Goal: Information Seeking & Learning: Learn about a topic

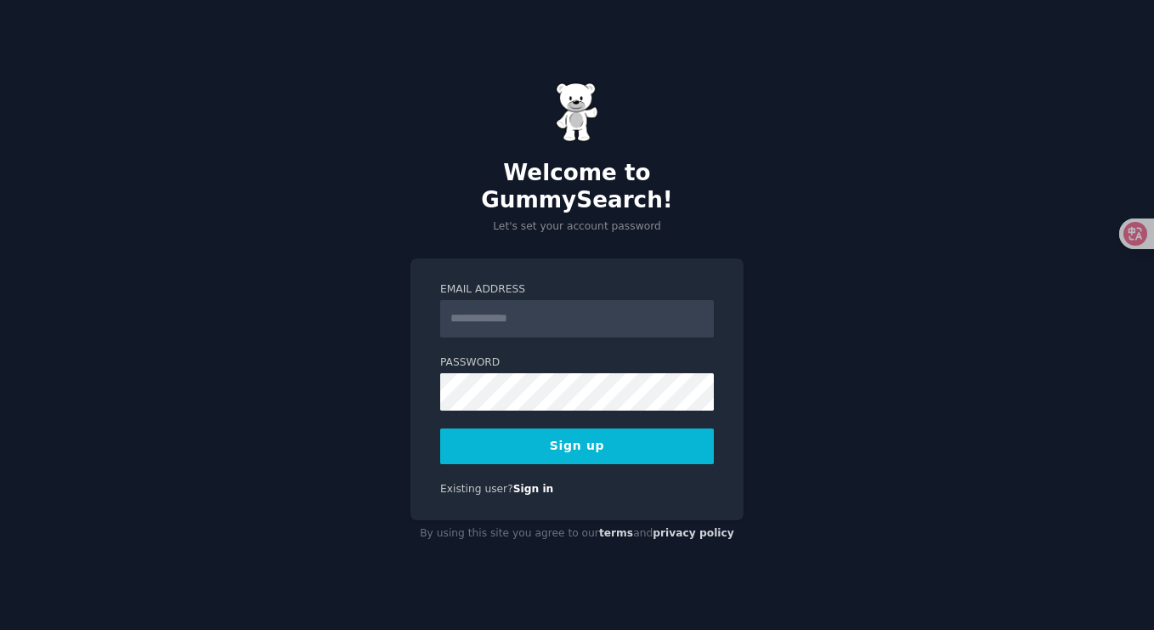
click at [487, 305] on input "Email Address" at bounding box center [577, 318] width 274 height 37
type input "**********"
click at [617, 432] on button "Sign up" at bounding box center [577, 446] width 274 height 36
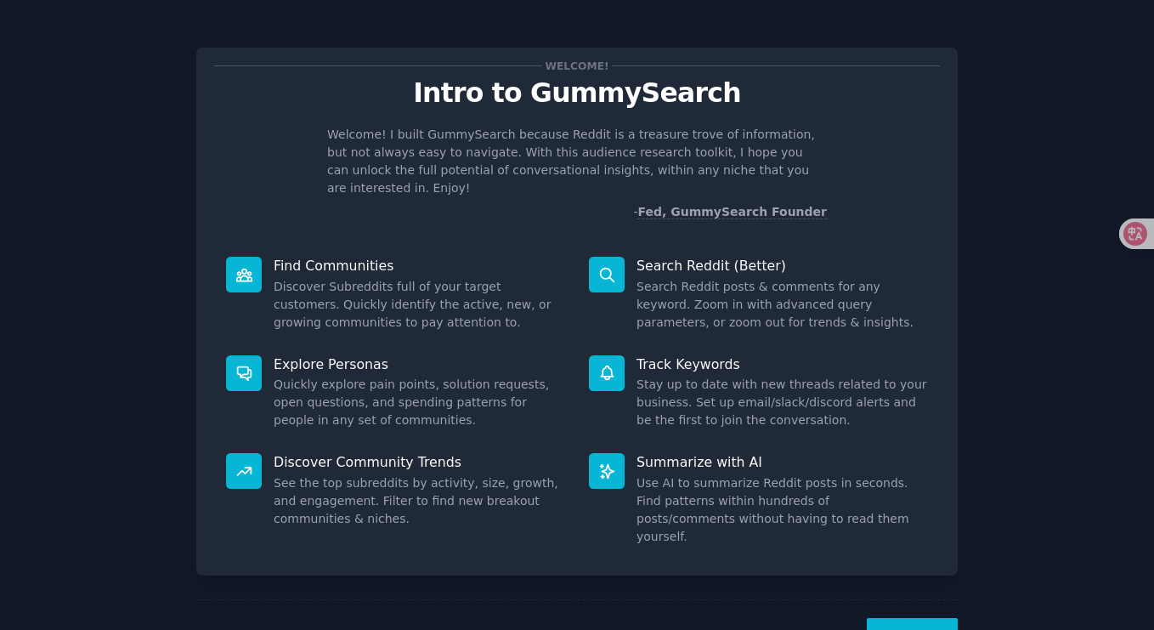
click at [915, 618] on button "Next" at bounding box center [912, 639] width 91 height 42
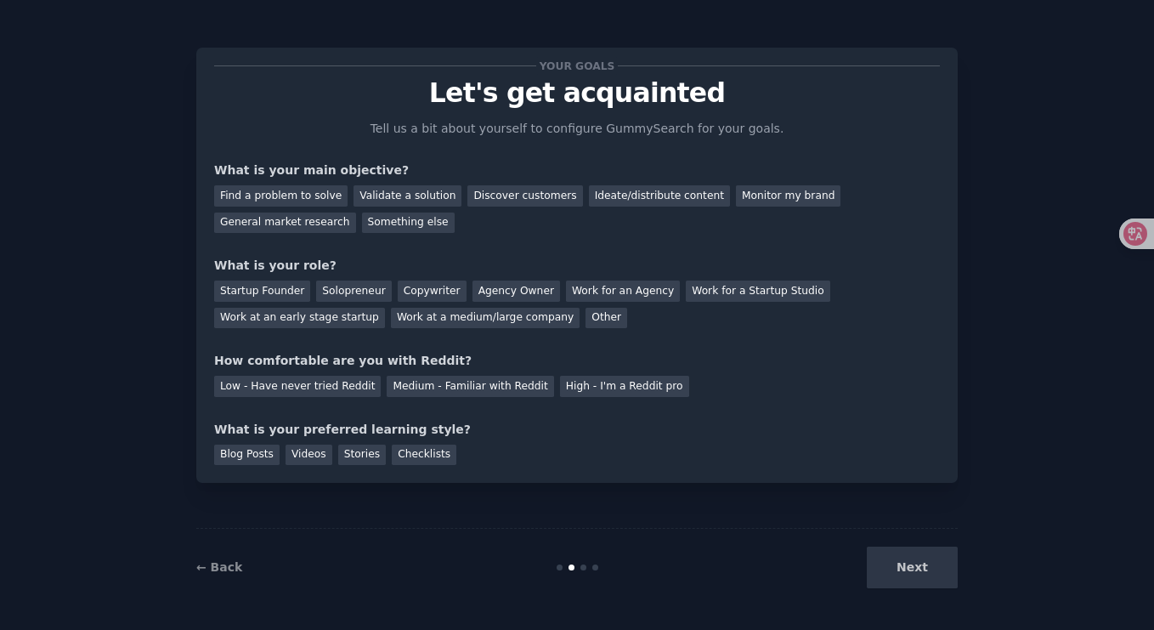
click at [913, 560] on div "Next" at bounding box center [831, 567] width 254 height 42
click at [264, 221] on div "General market research" at bounding box center [285, 222] width 142 height 21
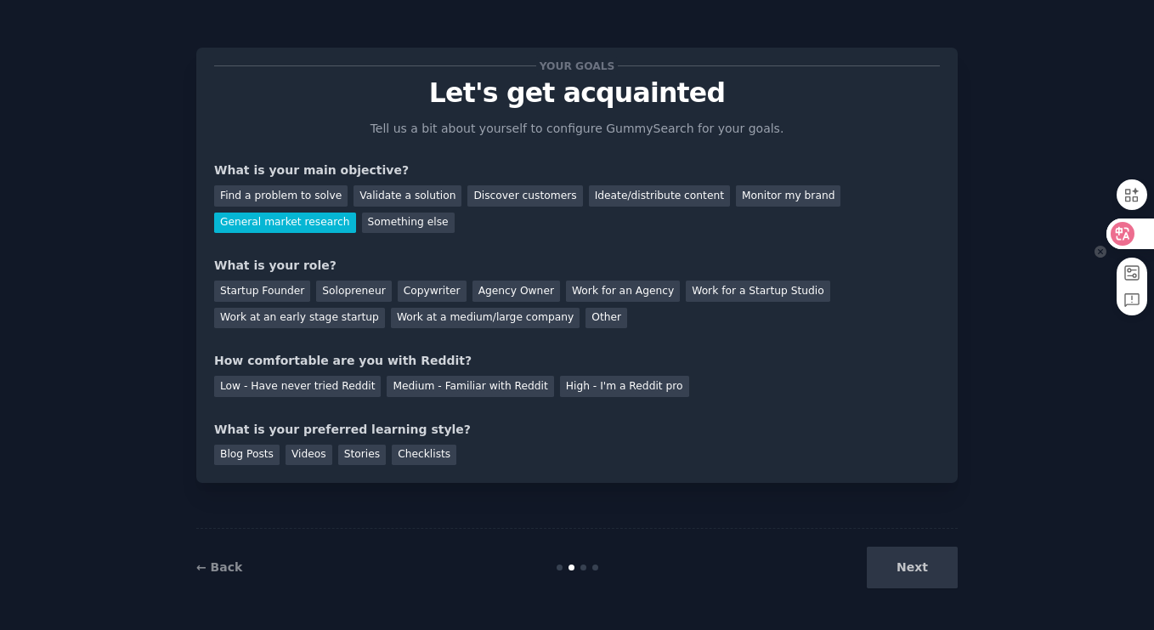
click at [1128, 240] on icon at bounding box center [1122, 233] width 17 height 17
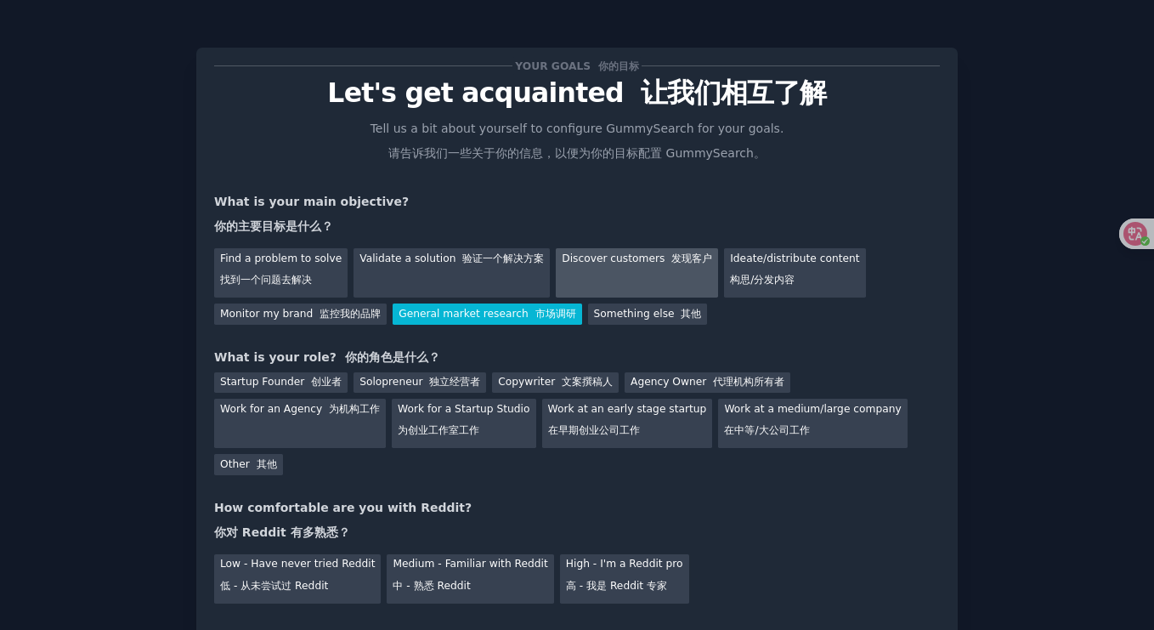
click at [611, 258] on div "Discover customers 发现客户" at bounding box center [637, 272] width 162 height 49
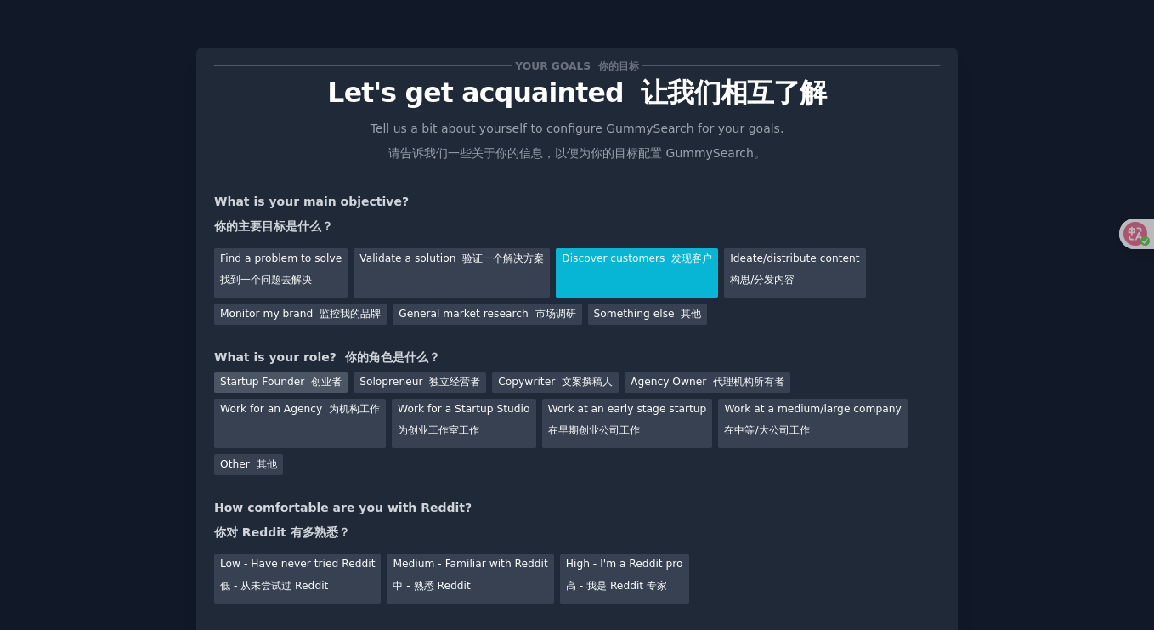
click at [304, 380] on font at bounding box center [307, 382] width 7 height 12
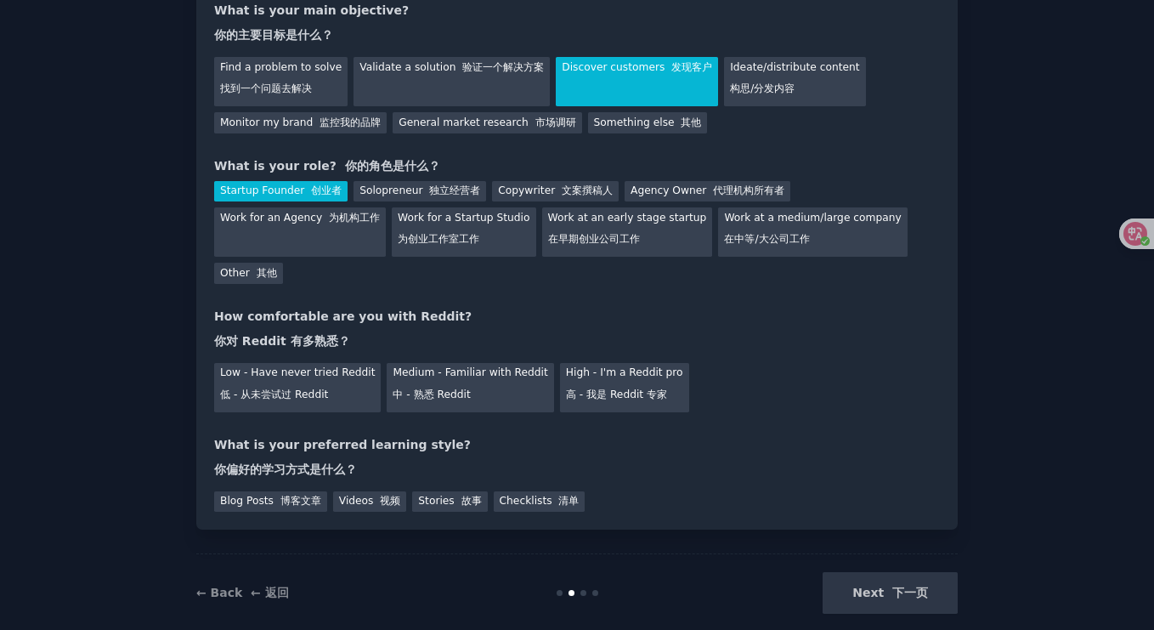
scroll to position [195, 0]
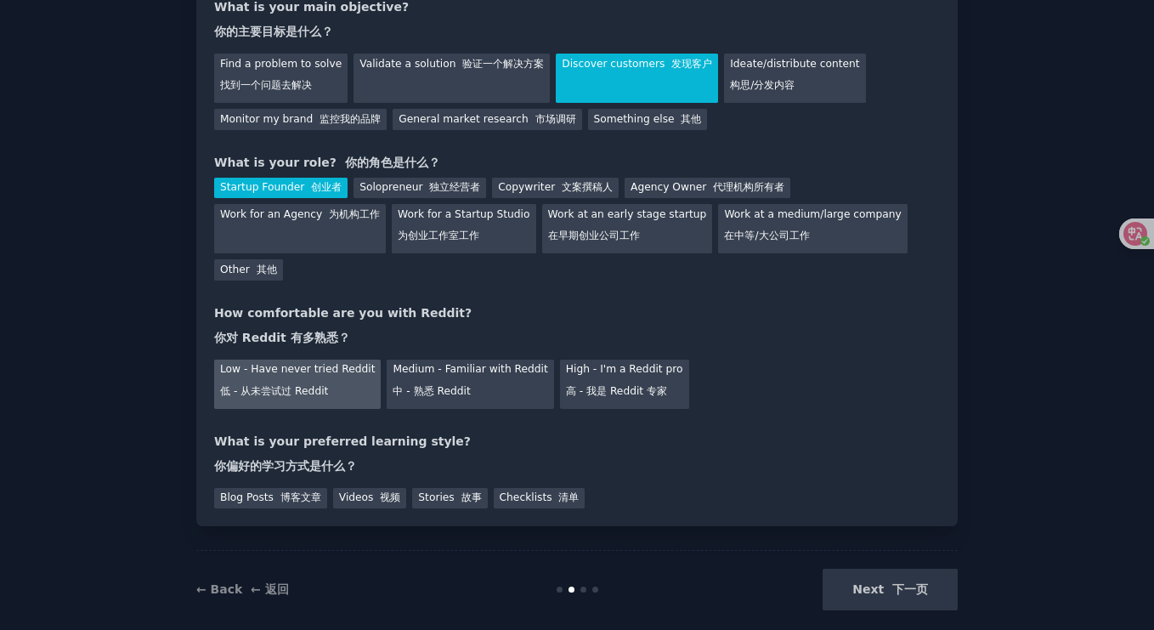
click at [297, 376] on div "Low - Have never tried Reddit 低 - 从未尝试过 Reddit" at bounding box center [297, 383] width 167 height 49
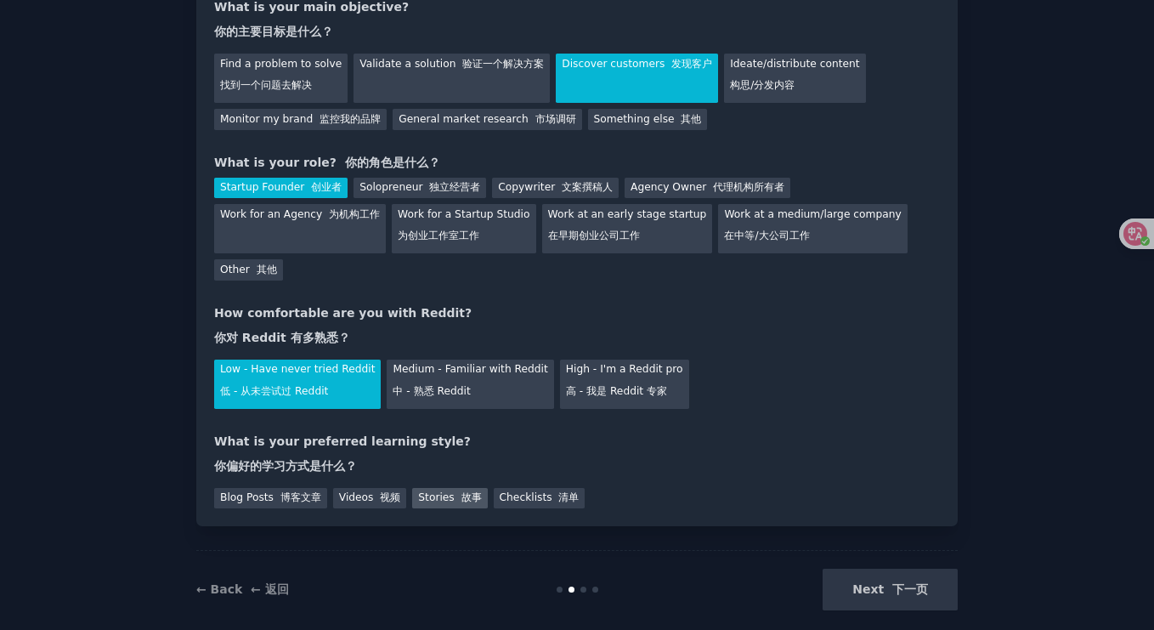
click at [455, 498] on font at bounding box center [458, 497] width 7 height 12
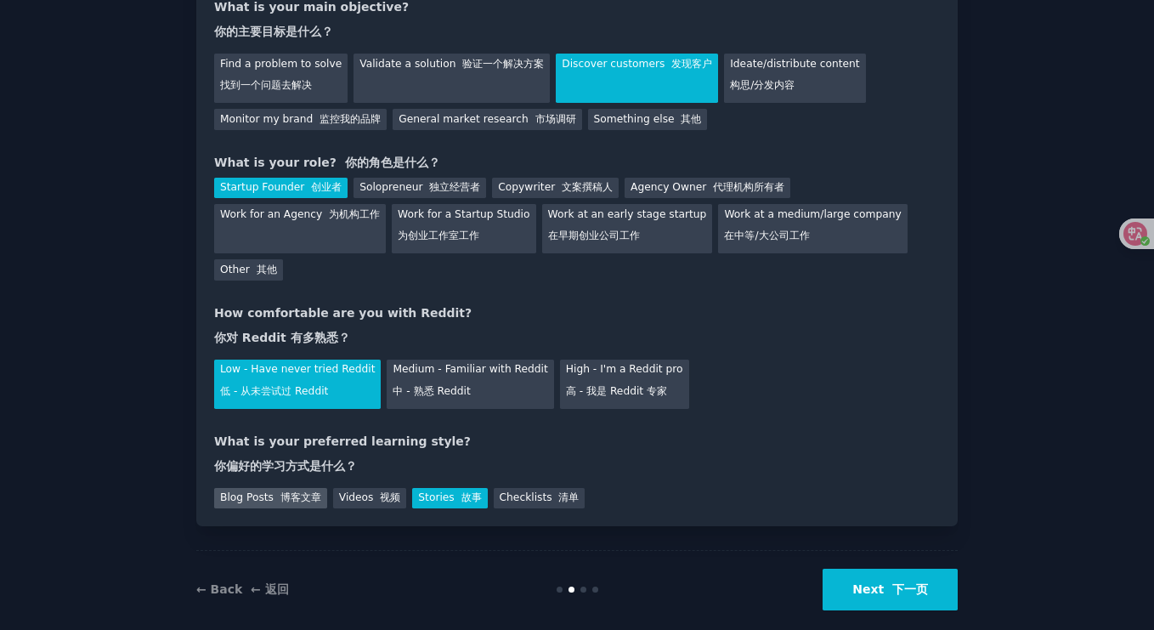
click at [251, 499] on div "Blog Posts 博客文章" at bounding box center [270, 498] width 113 height 21
click at [897, 590] on font "下一页" at bounding box center [910, 589] width 36 height 14
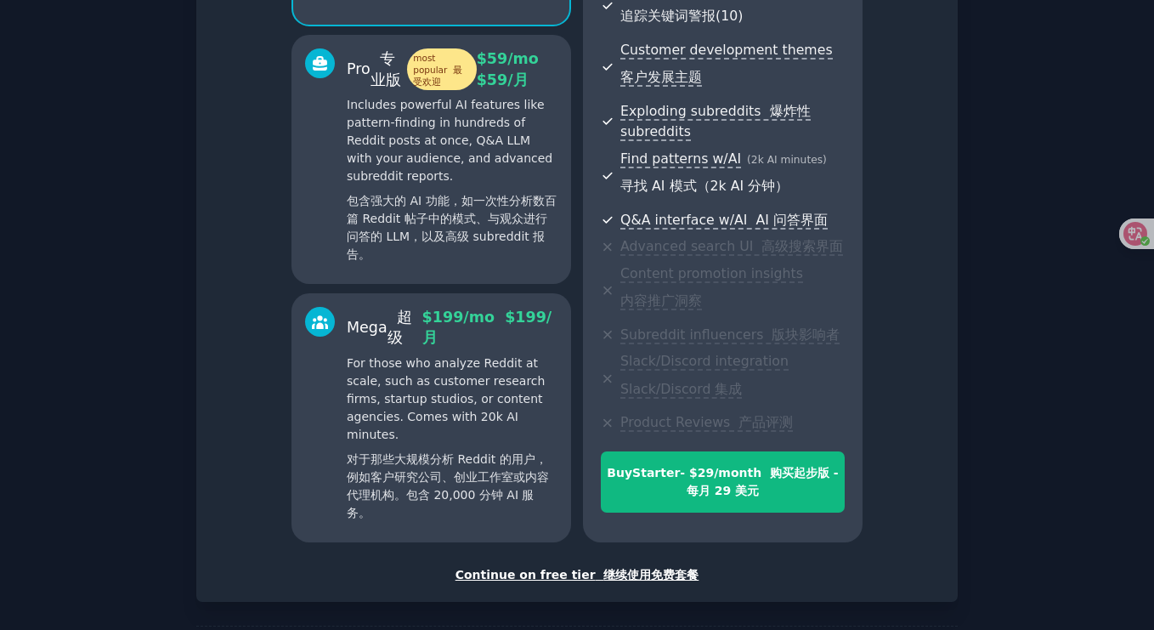
scroll to position [439, 0]
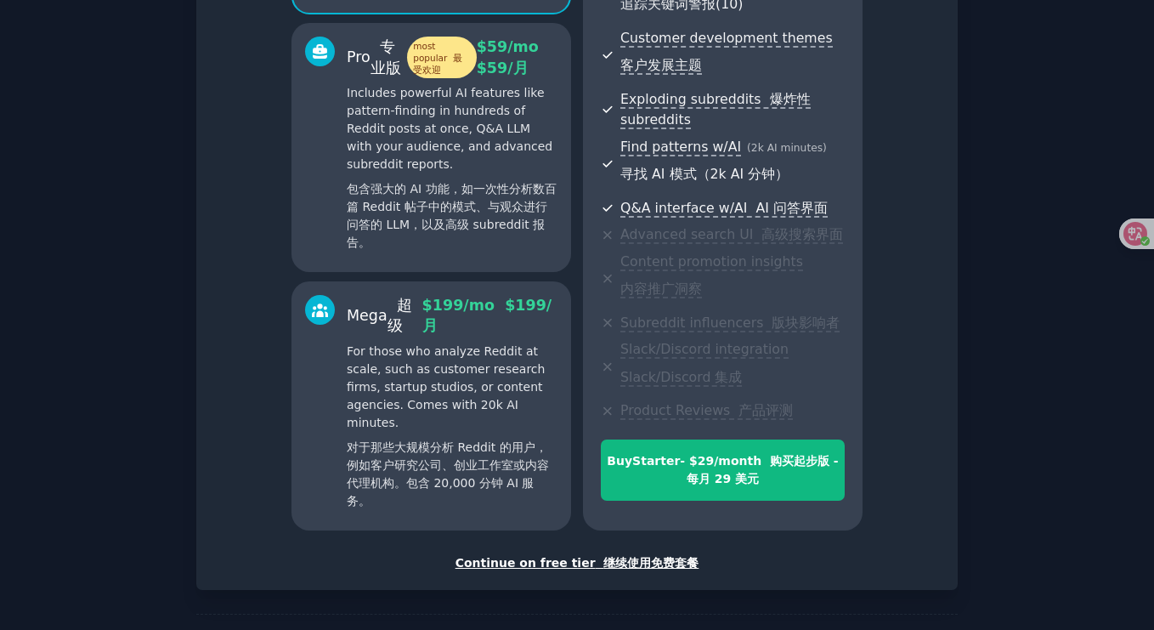
click at [575, 554] on div "Continue on free tier 继续使用免费套餐" at bounding box center [577, 563] width 726 height 18
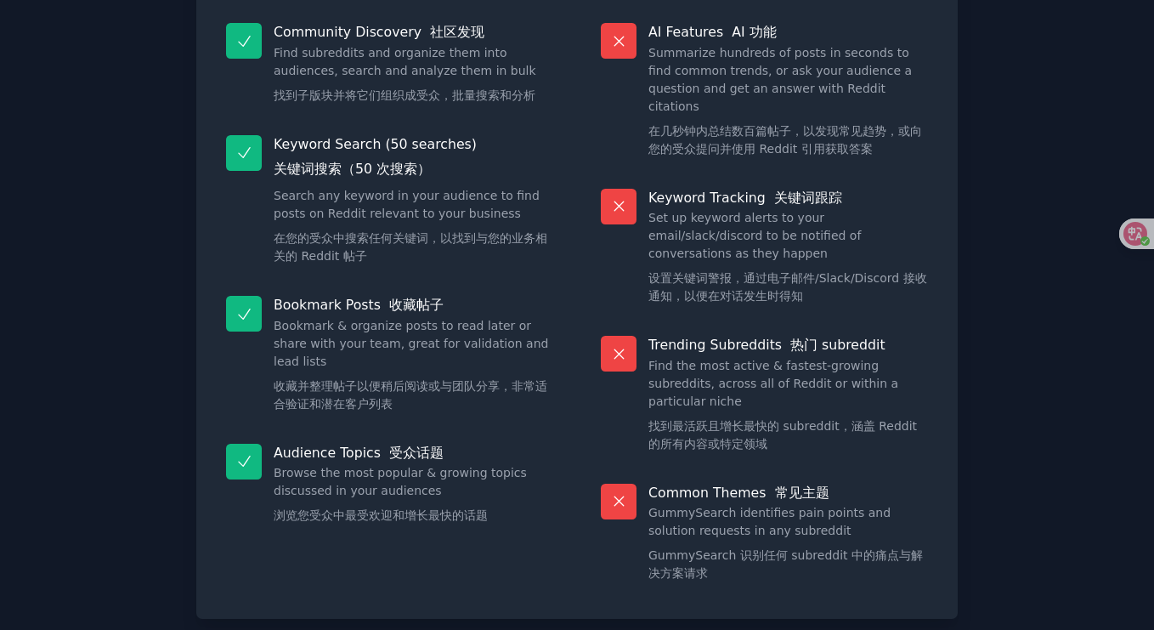
scroll to position [336, 0]
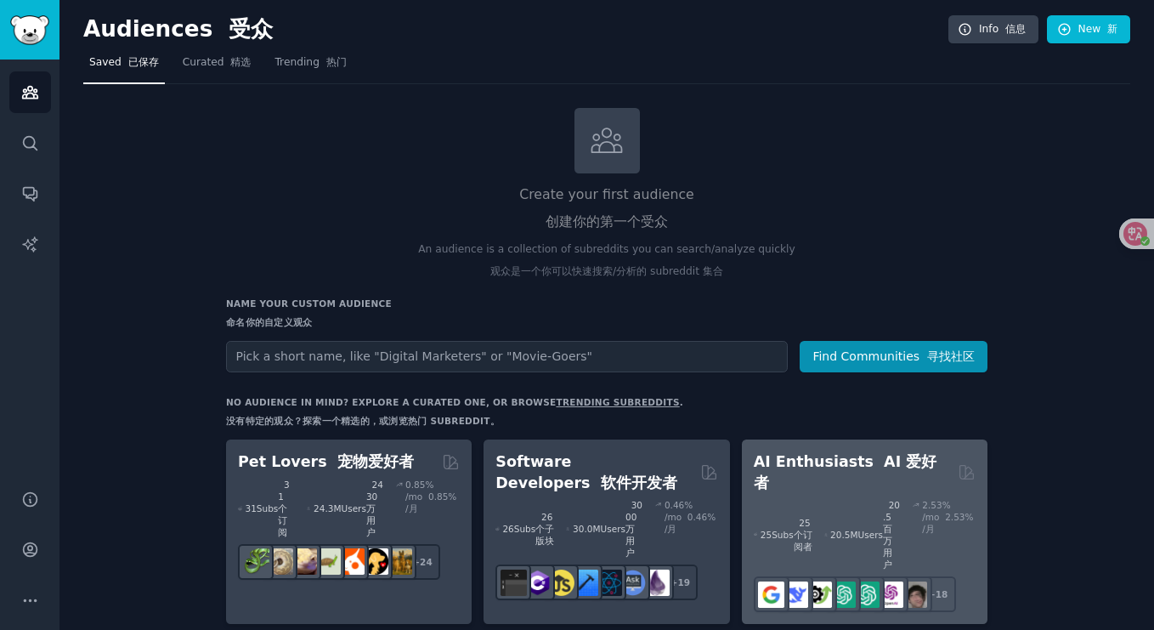
click at [860, 464] on font "AI 爱好者" at bounding box center [846, 472] width 184 height 38
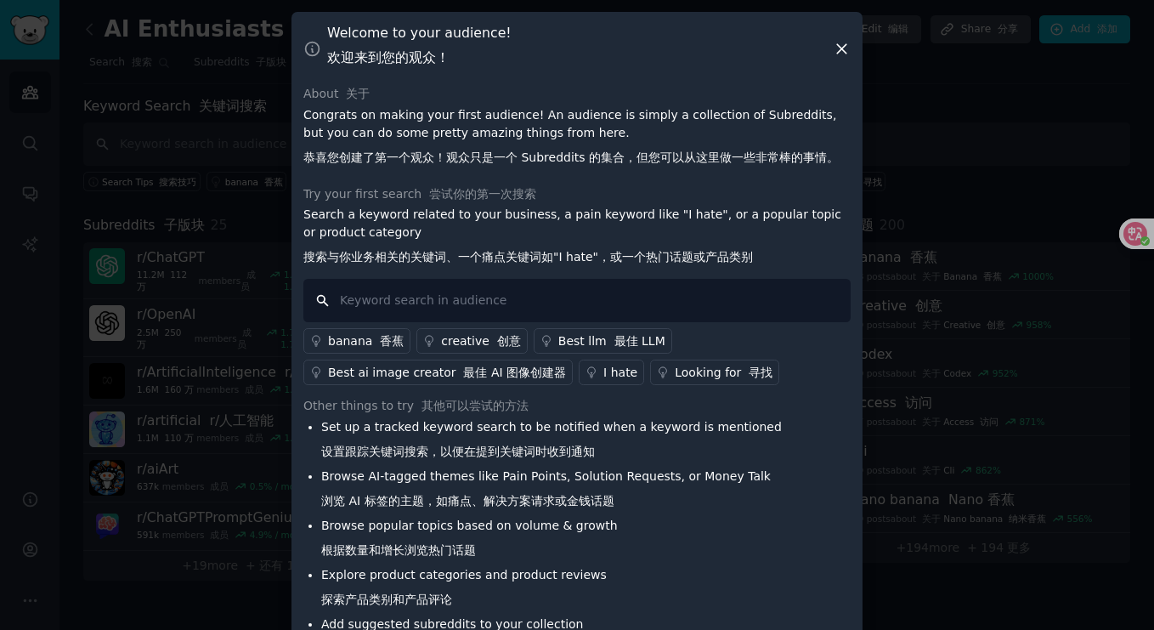
click at [495, 298] on input "text" at bounding box center [576, 300] width 547 height 43
click at [843, 47] on icon at bounding box center [842, 49] width 18 height 18
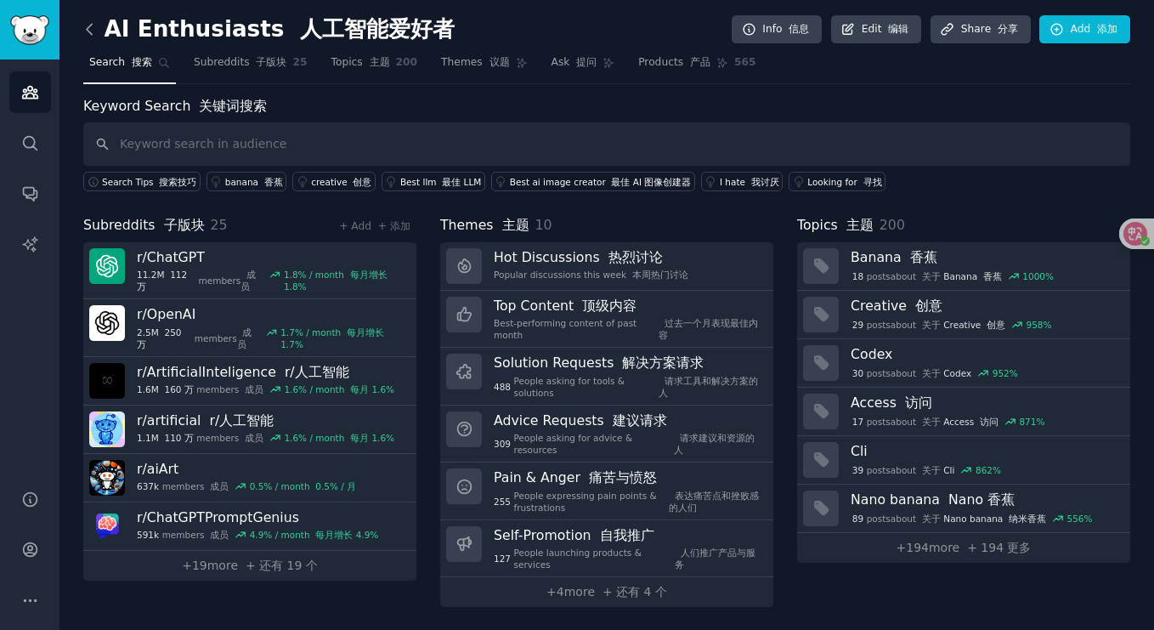
click at [90, 28] on icon at bounding box center [90, 29] width 18 height 18
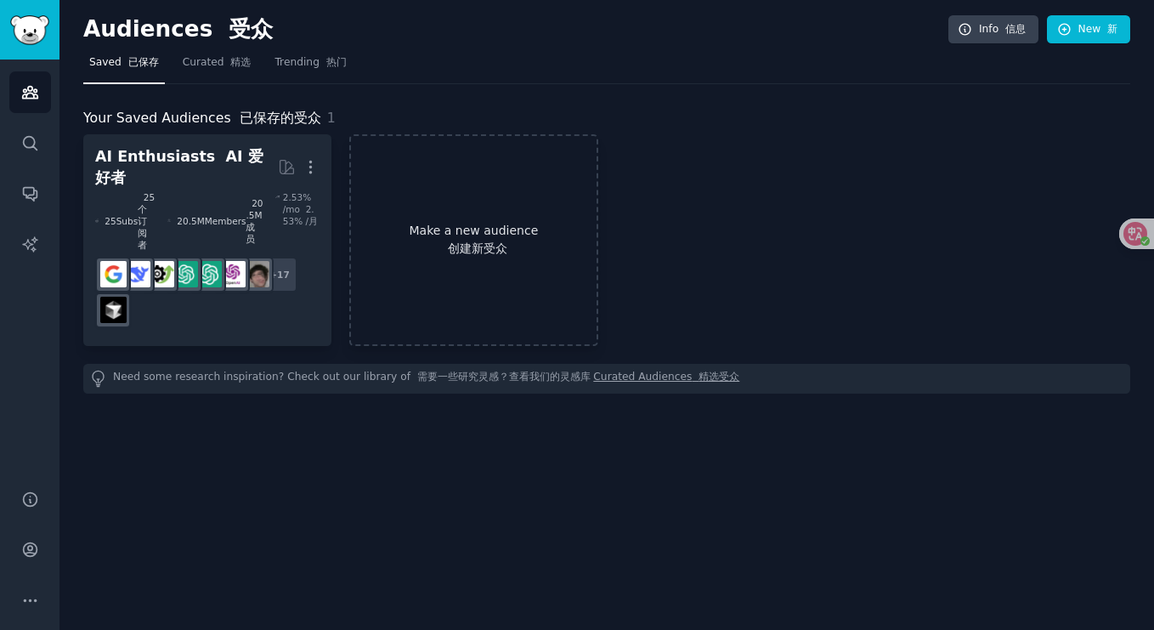
click at [471, 241] on font "创建新受众" at bounding box center [477, 248] width 59 height 14
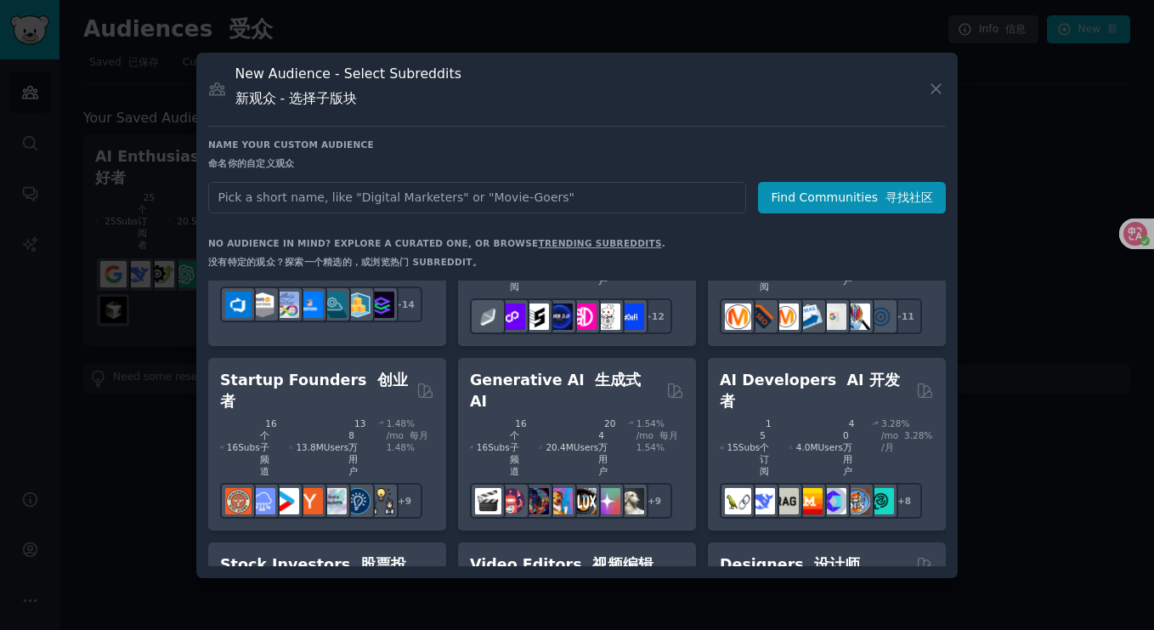
scroll to position [281, 0]
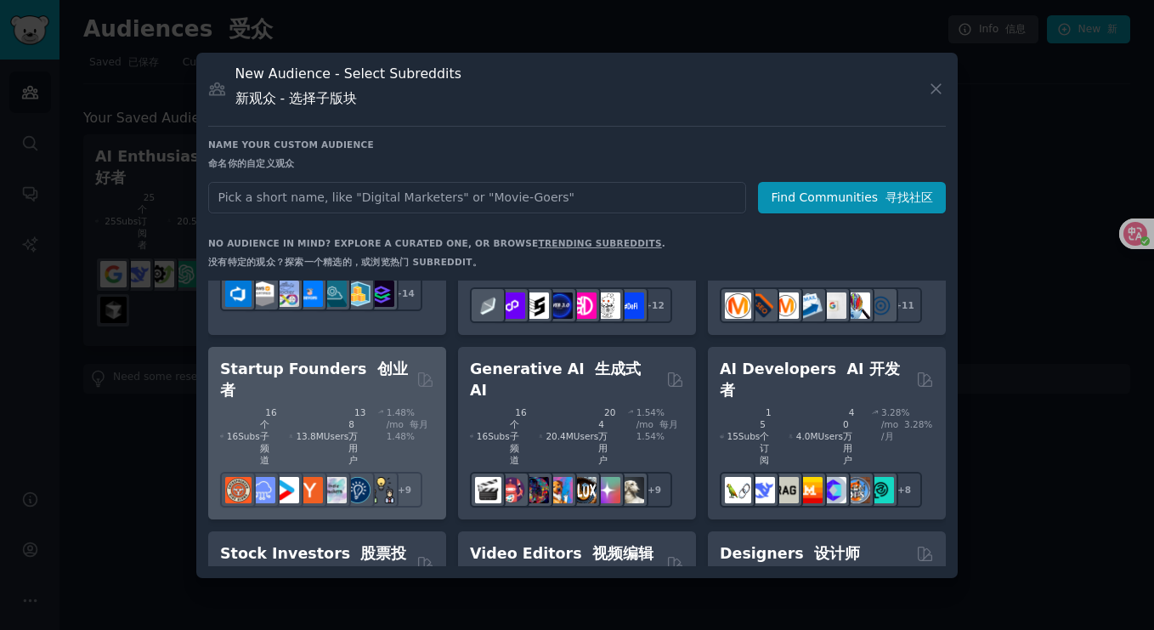
click at [355, 406] on div "13.8M Users 138 万用户" at bounding box center [327, 435] width 76 height 59
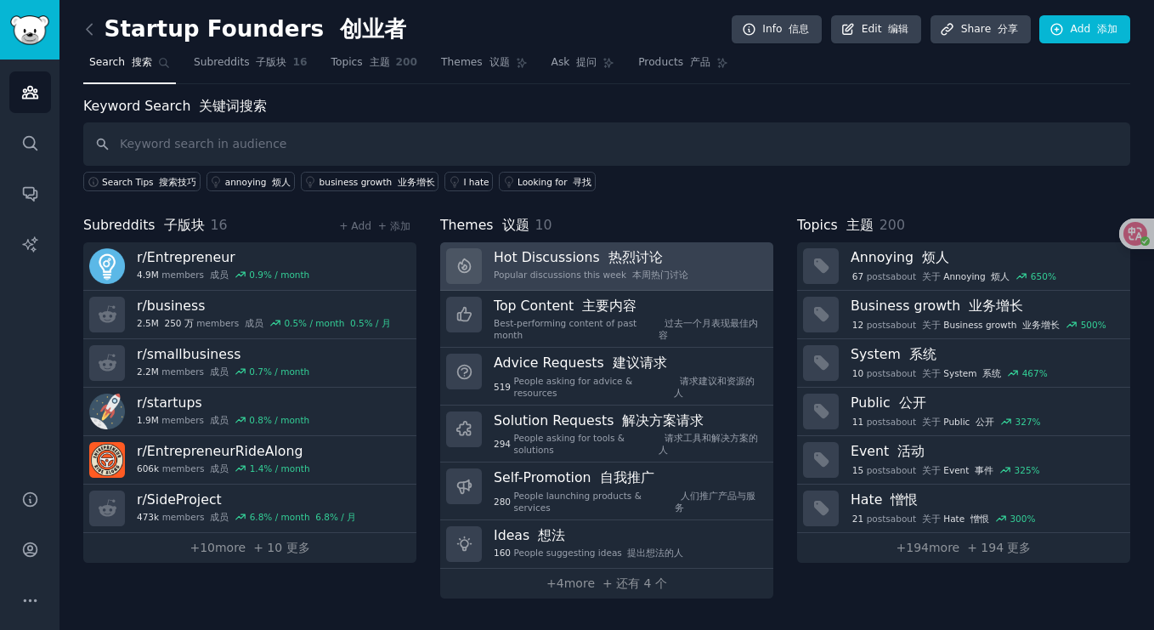
click at [569, 259] on h3 "Hot Discussions 热烈讨论" at bounding box center [591, 257] width 195 height 18
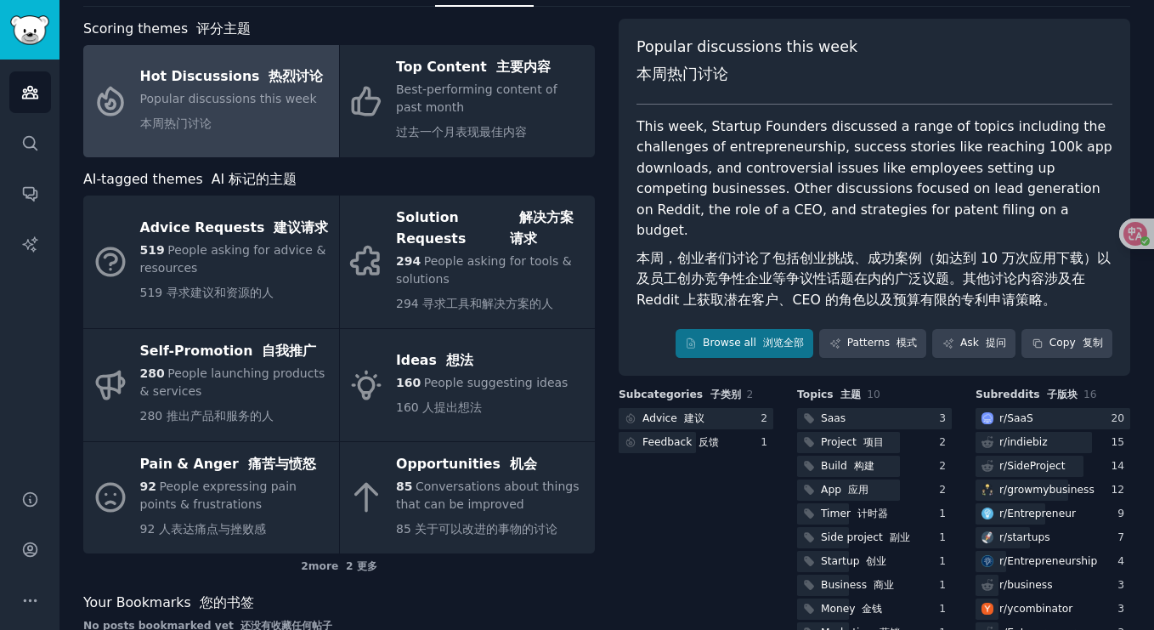
scroll to position [67, 0]
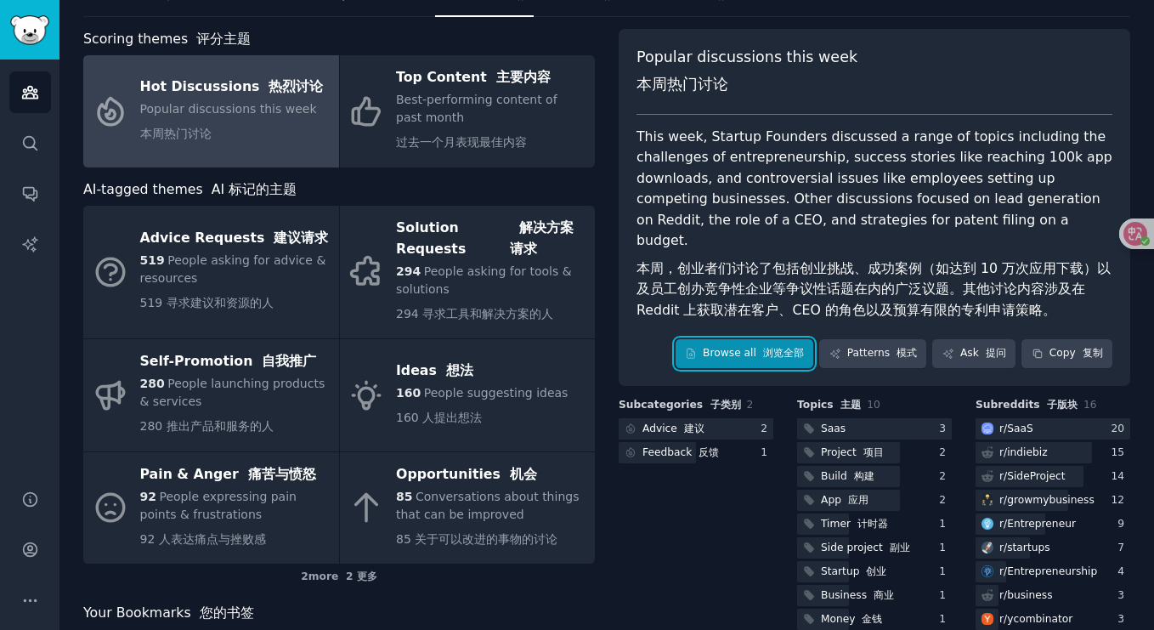
click at [766, 347] on font "浏览全部" at bounding box center [783, 353] width 41 height 12
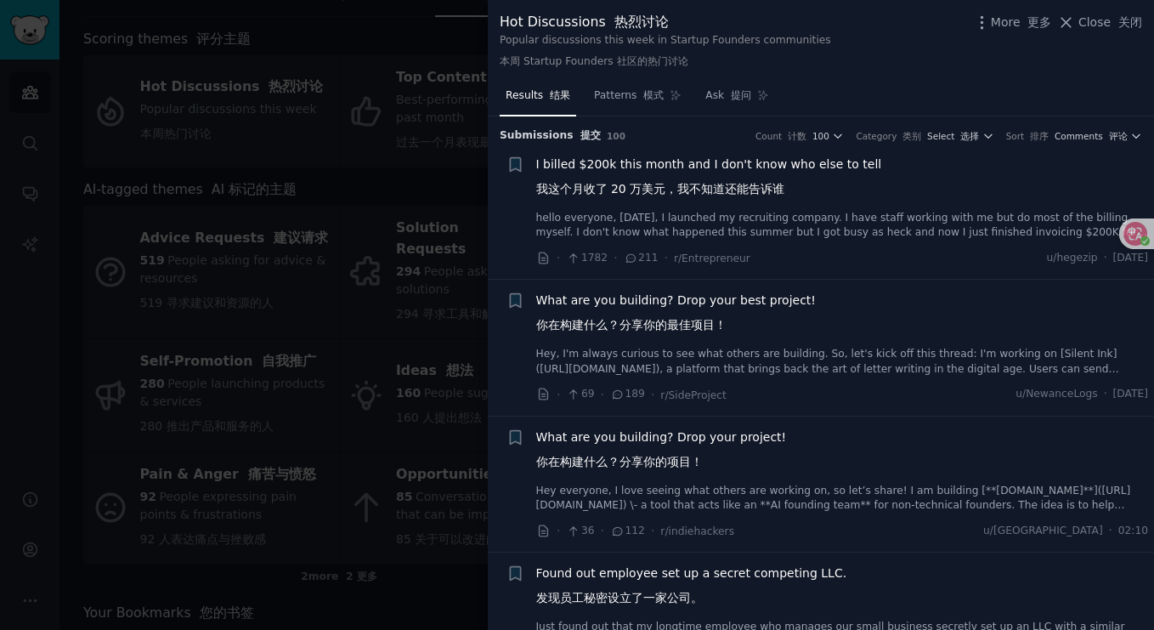
click at [679, 187] on font "我这个月收了 20 万美元，我不知道还能告诉谁" at bounding box center [660, 189] width 249 height 14
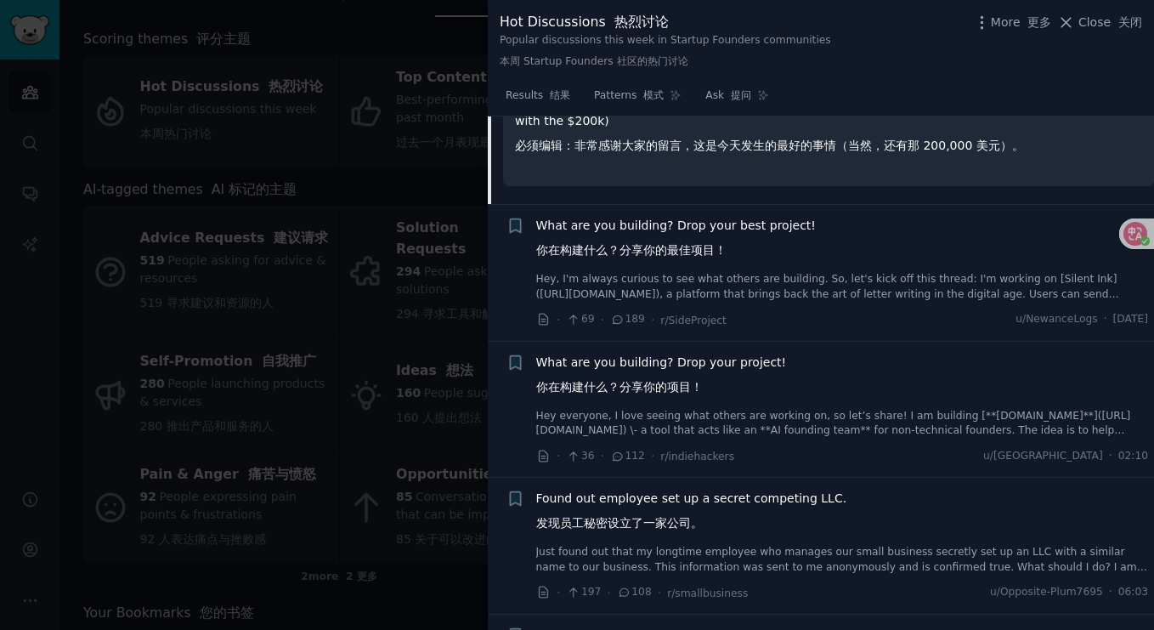
scroll to position [491, 0]
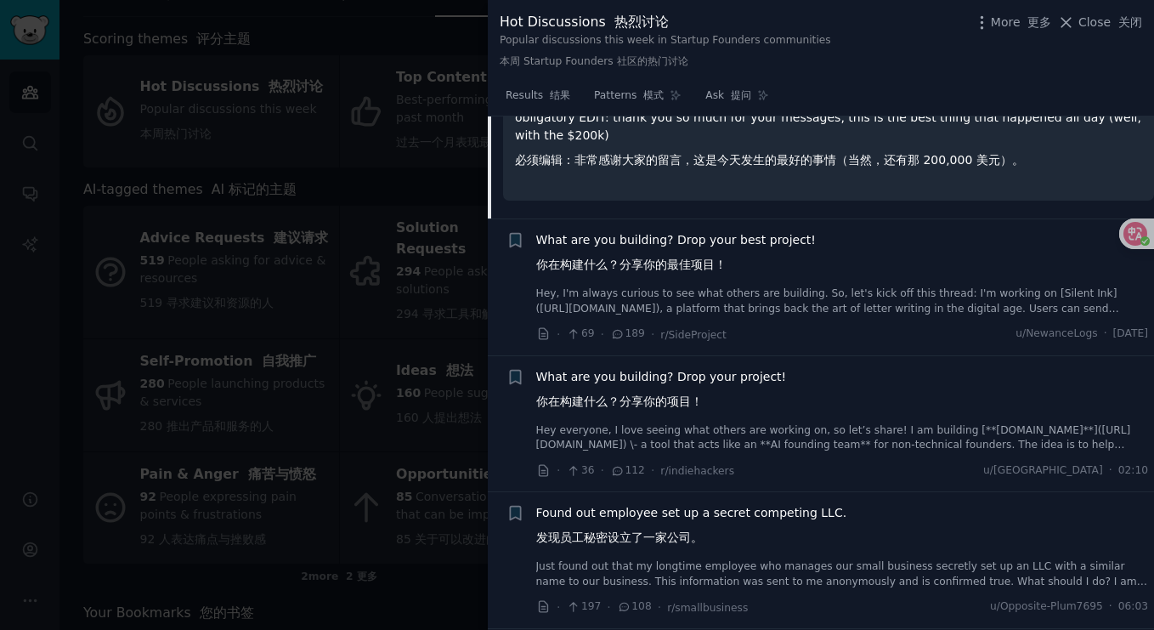
click at [780, 257] on span "What are you building? Drop your best project! 你在构建什么？分享你的最佳项目！" at bounding box center [676, 255] width 280 height 49
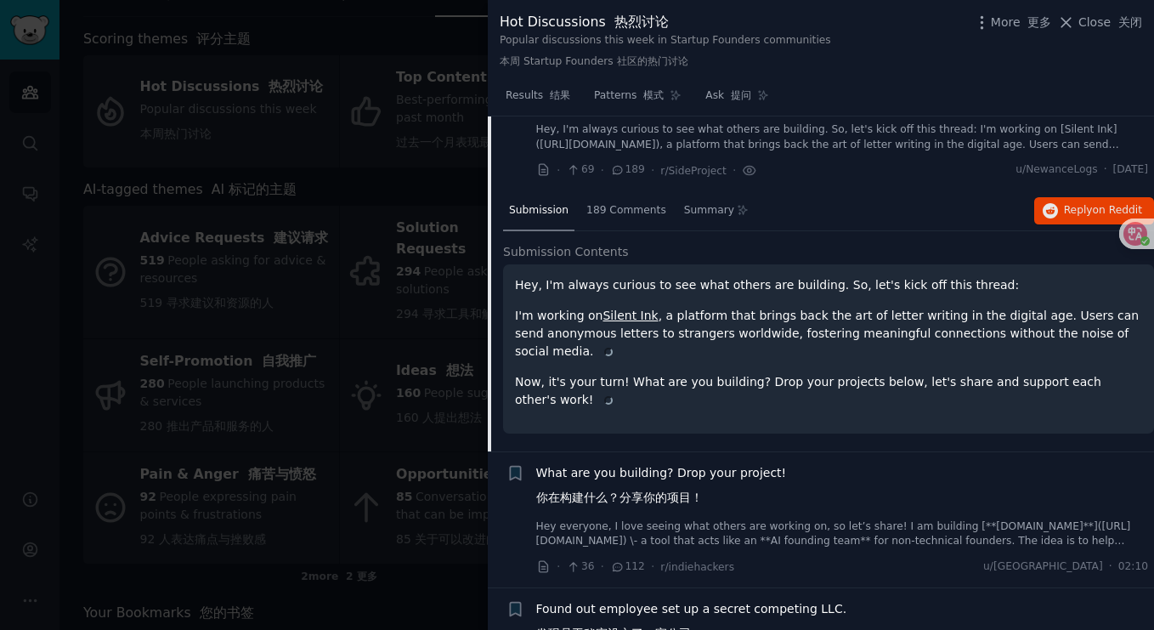
scroll to position [163, 0]
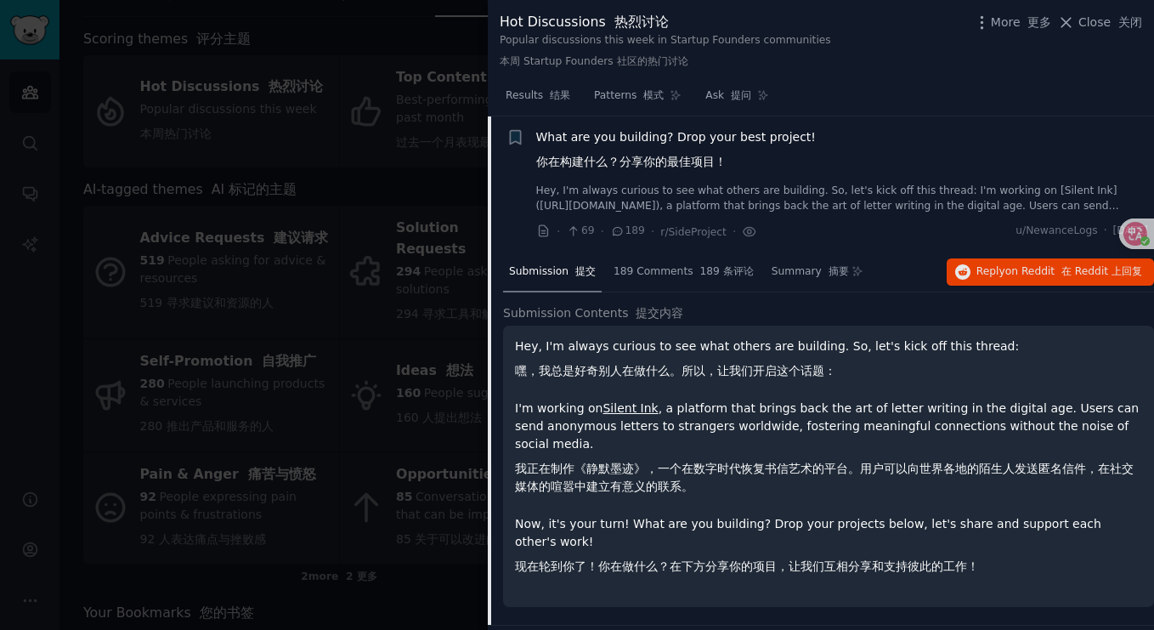
click at [687, 360] on p "Hey, I'm always curious to see what others are building. So, let's kick off thi…" at bounding box center [828, 361] width 627 height 49
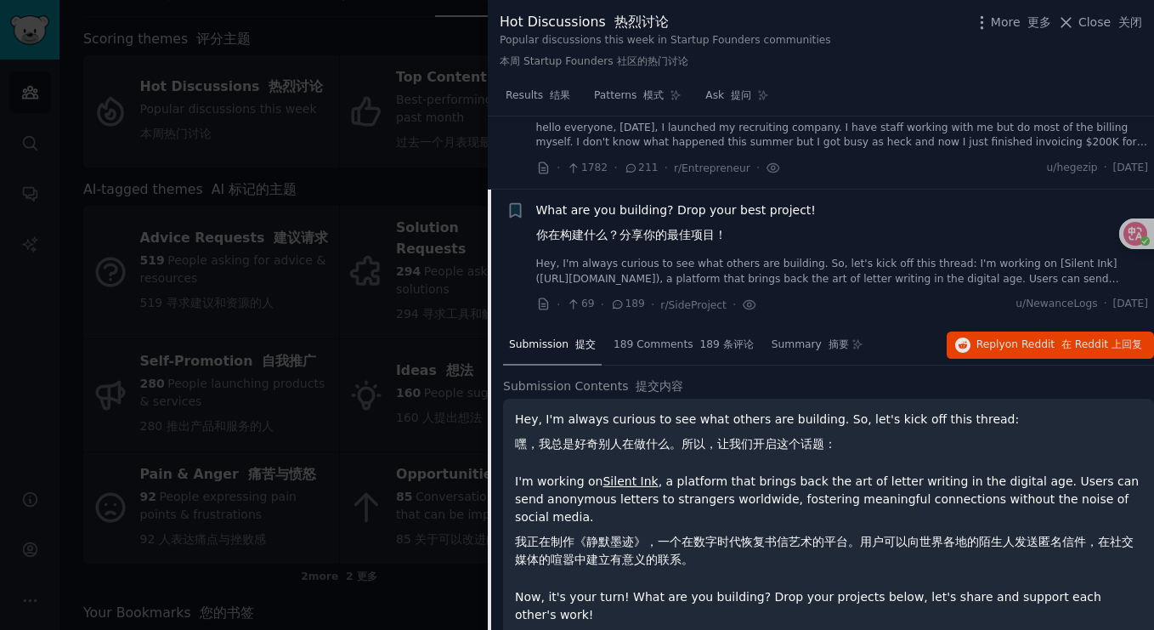
scroll to position [88, 0]
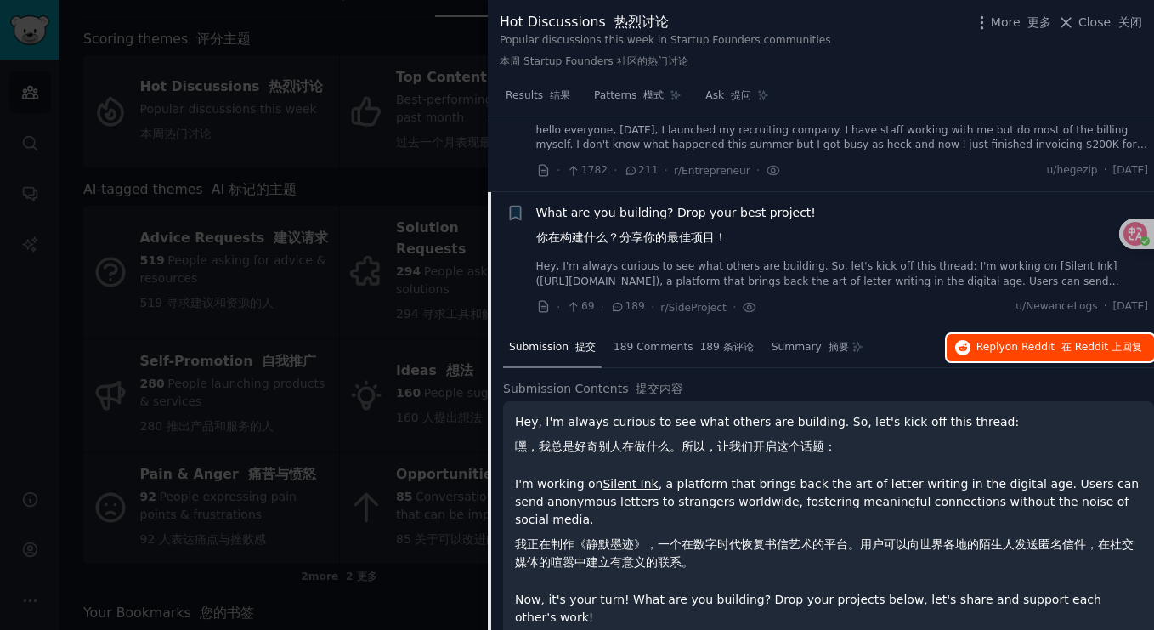
click at [1005, 343] on span "on Reddit" at bounding box center [1029, 347] width 49 height 12
click at [417, 133] on div at bounding box center [577, 315] width 1154 height 630
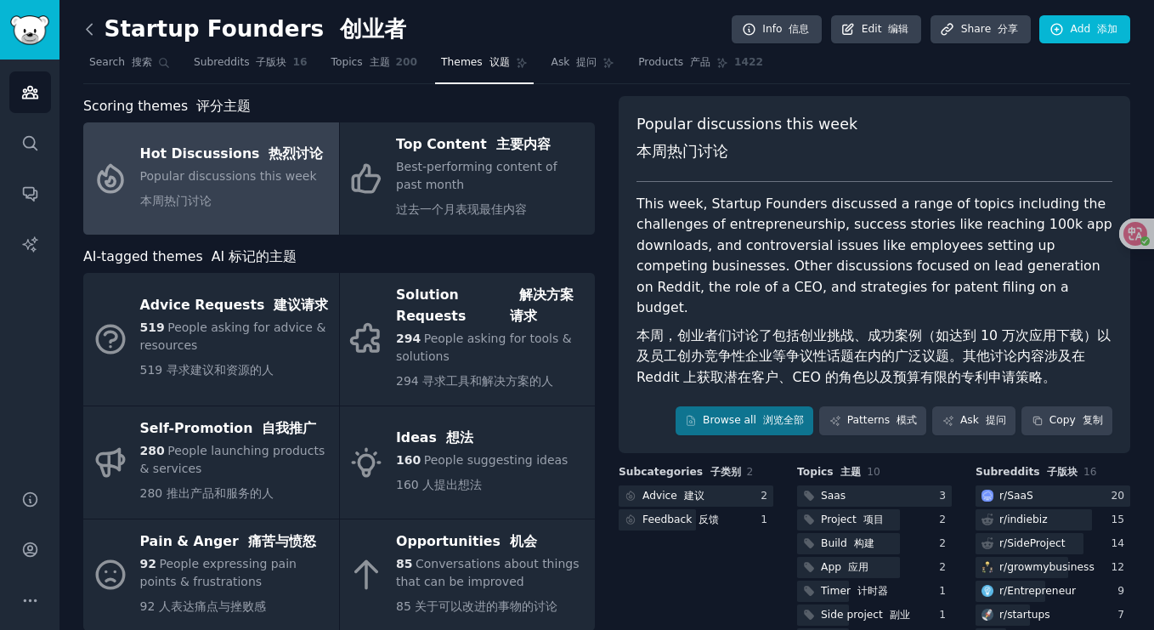
click at [88, 27] on icon at bounding box center [89, 29] width 5 height 10
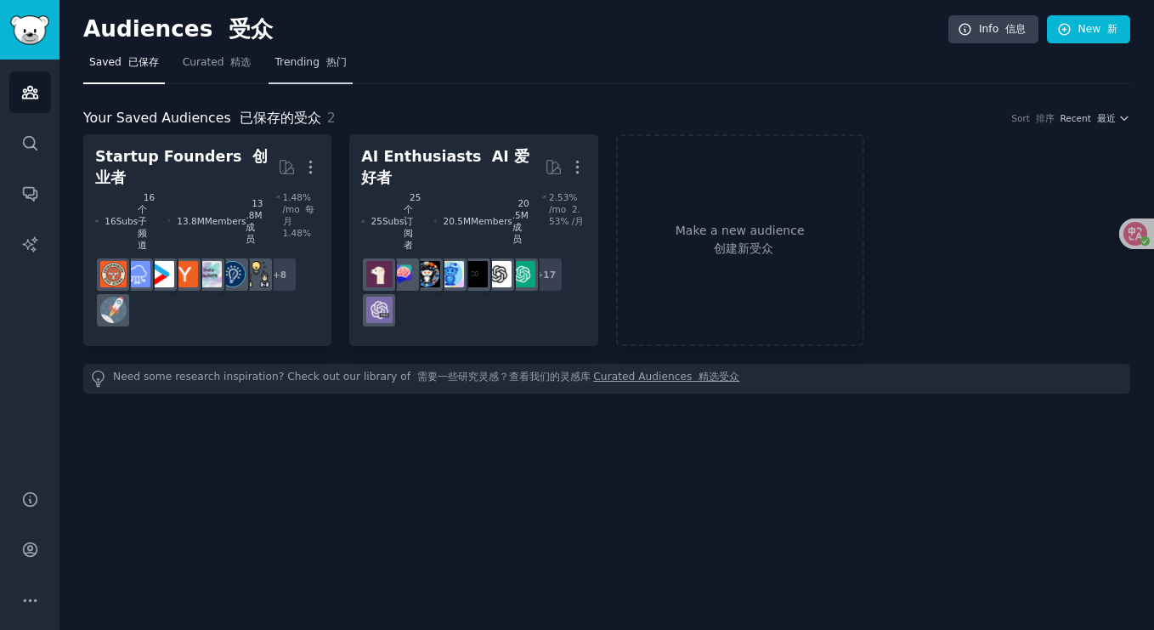
click at [312, 59] on span "Trending 热门" at bounding box center [309, 62] width 71 height 15
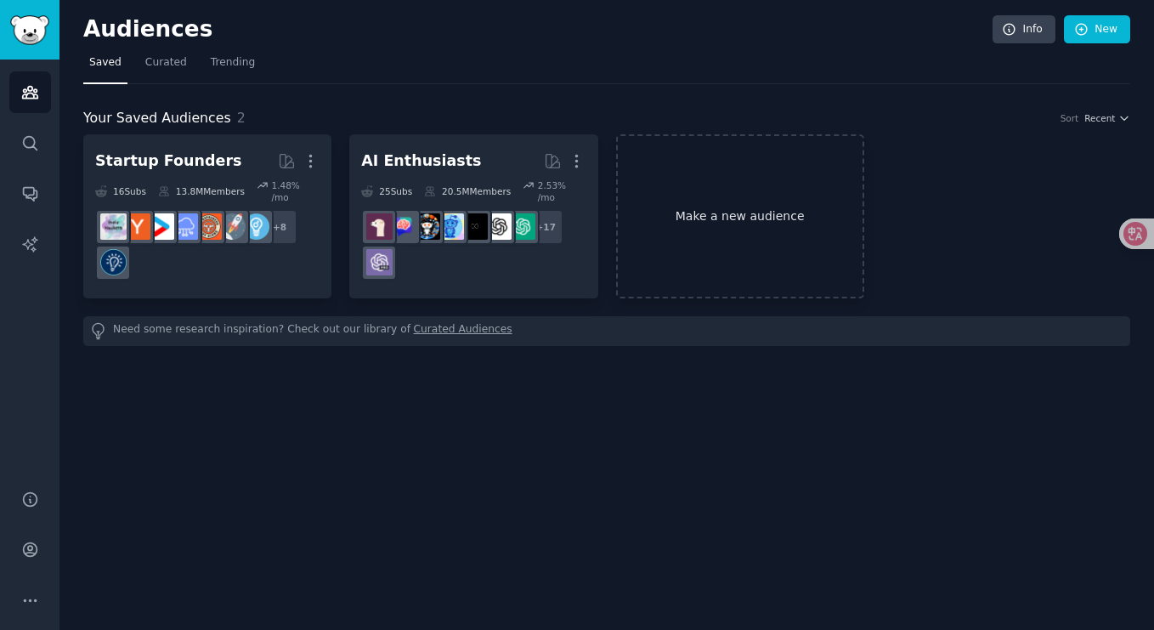
click at [707, 196] on link "Make a new audience" at bounding box center [740, 216] width 248 height 164
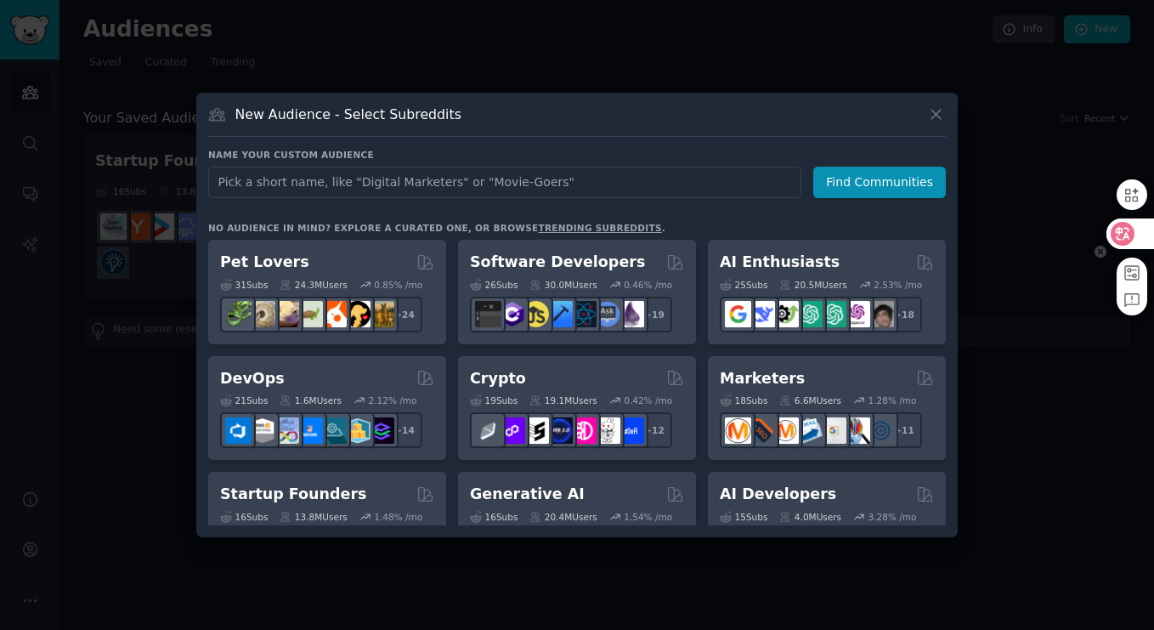
click at [1116, 232] on icon at bounding box center [1123, 234] width 14 height 14
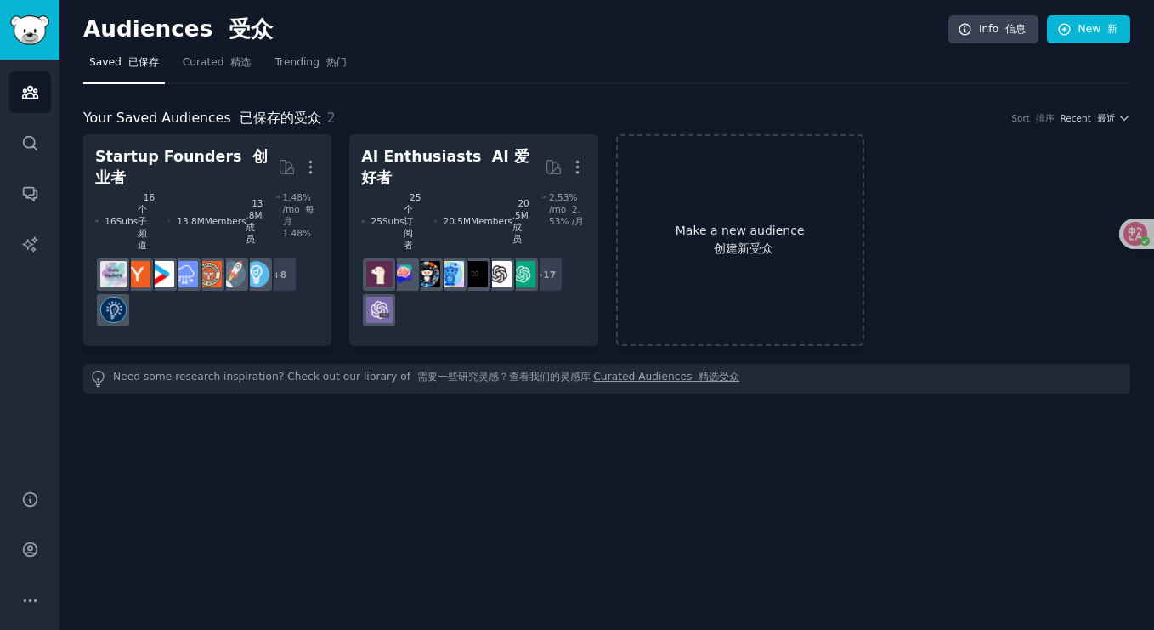
click at [715, 201] on link "Make a new audience 创建新受众" at bounding box center [740, 240] width 248 height 212
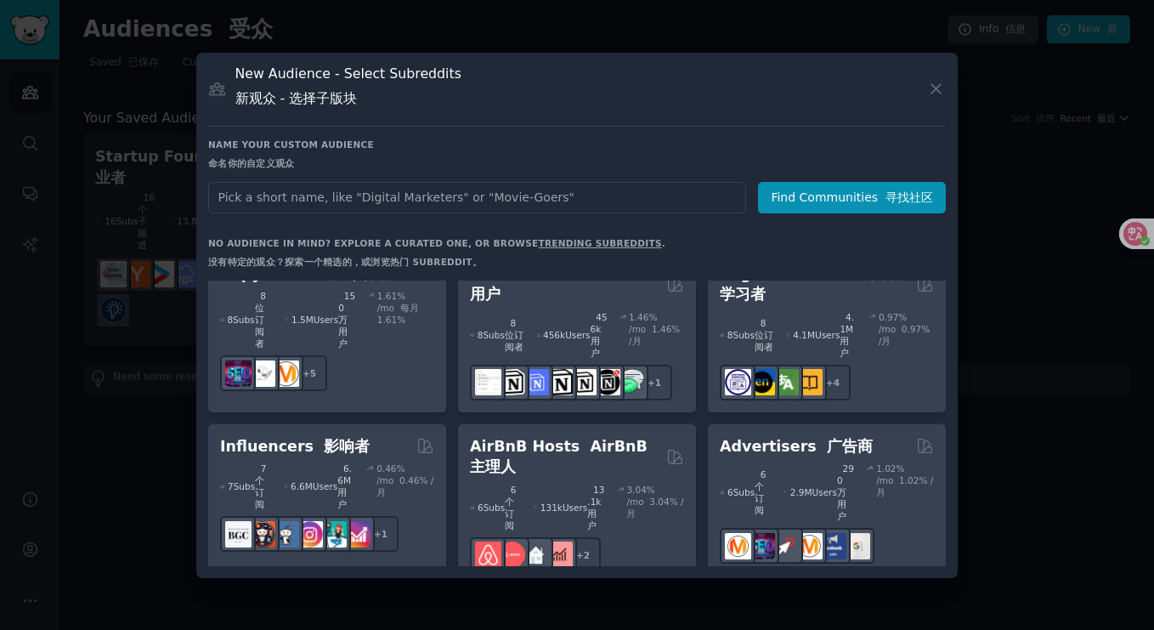
scroll to position [1621, 0]
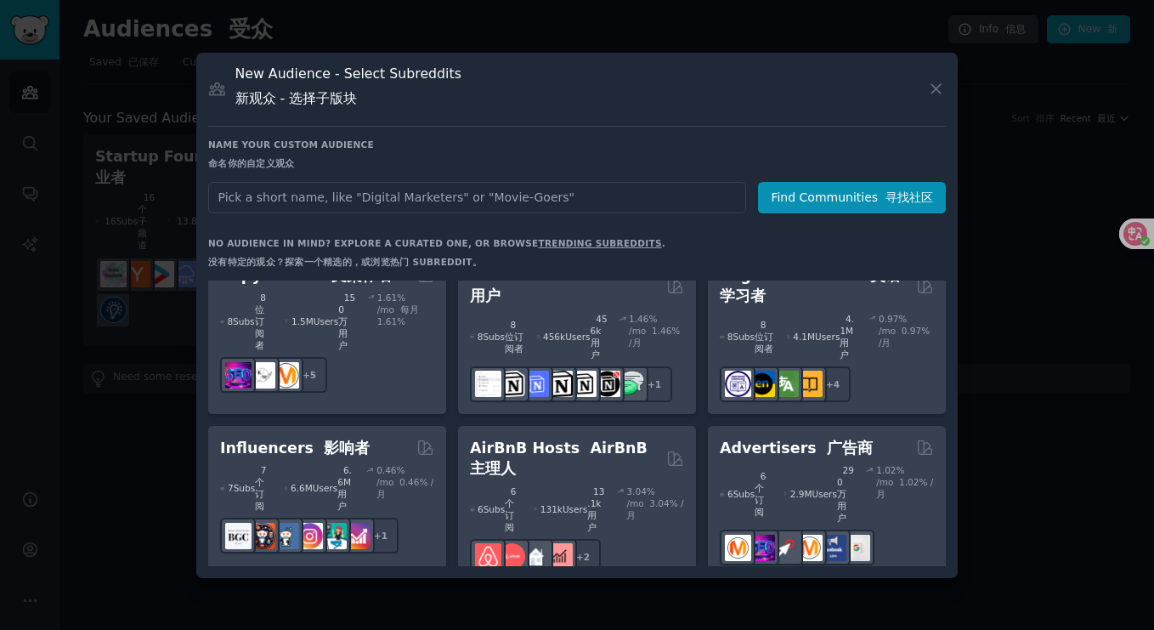
click at [483, 201] on input "text" at bounding box center [477, 197] width 538 height 31
click at [583, 612] on font "生产力" at bounding box center [606, 620] width 46 height 17
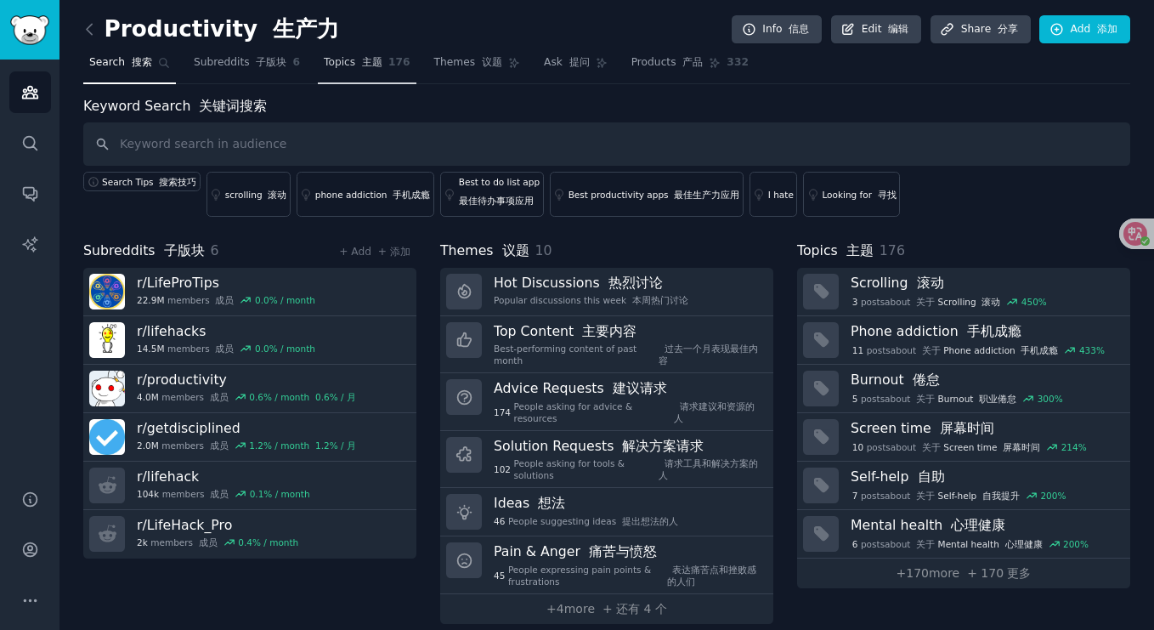
click at [356, 65] on font at bounding box center [358, 62] width 7 height 12
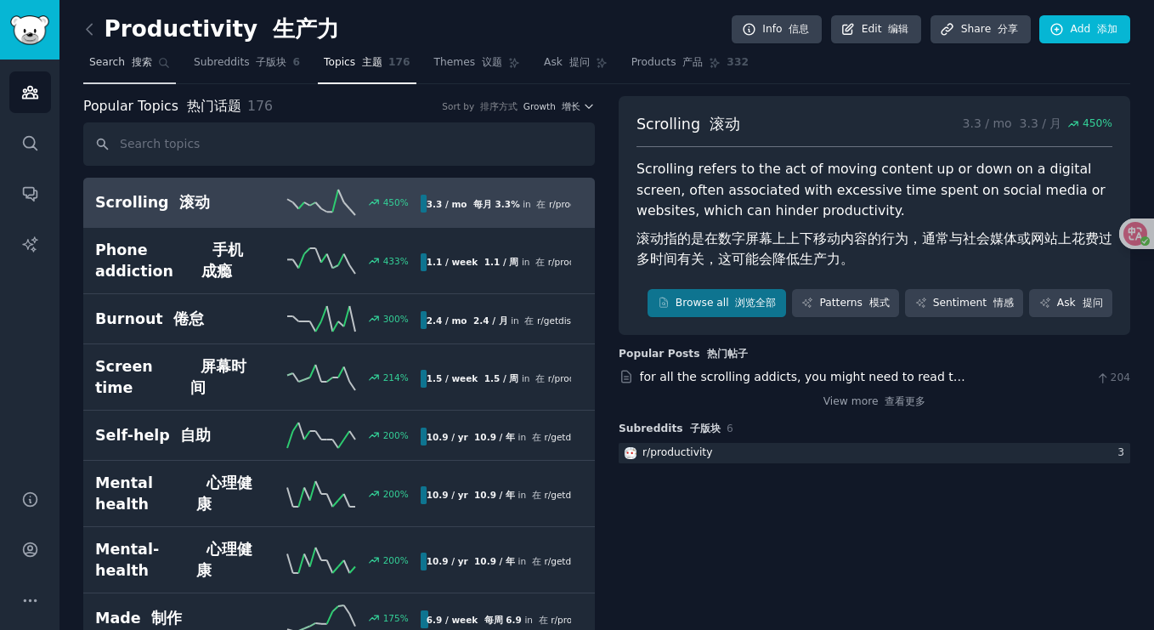
click at [134, 64] on font "搜索" at bounding box center [142, 62] width 20 height 12
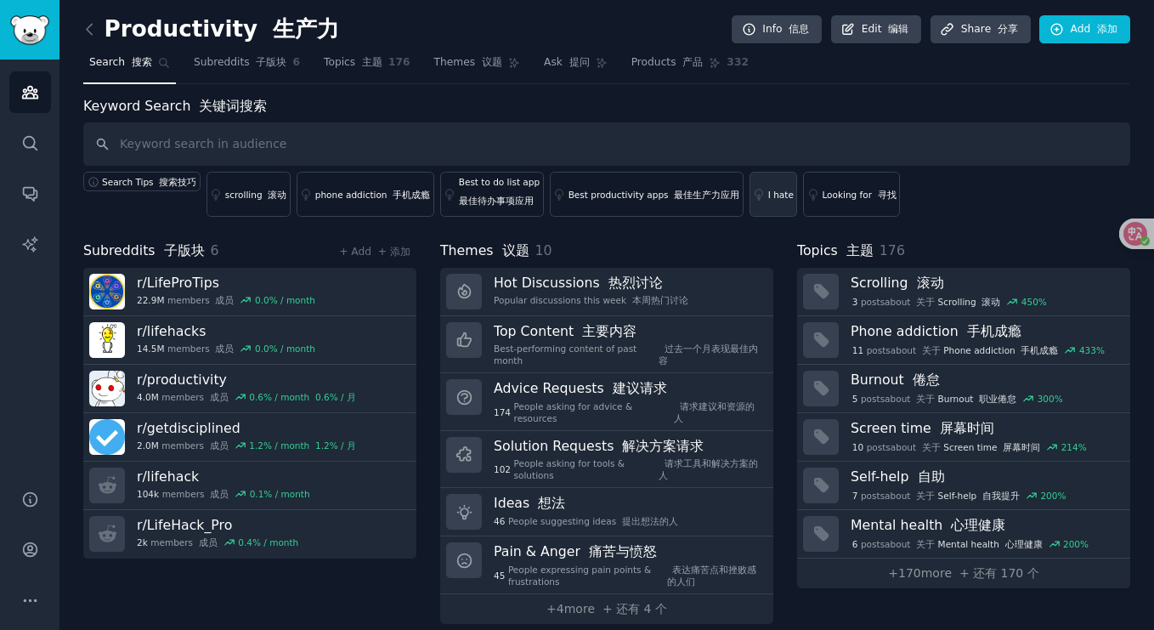
click at [768, 190] on div "I hate" at bounding box center [780, 195] width 25 height 12
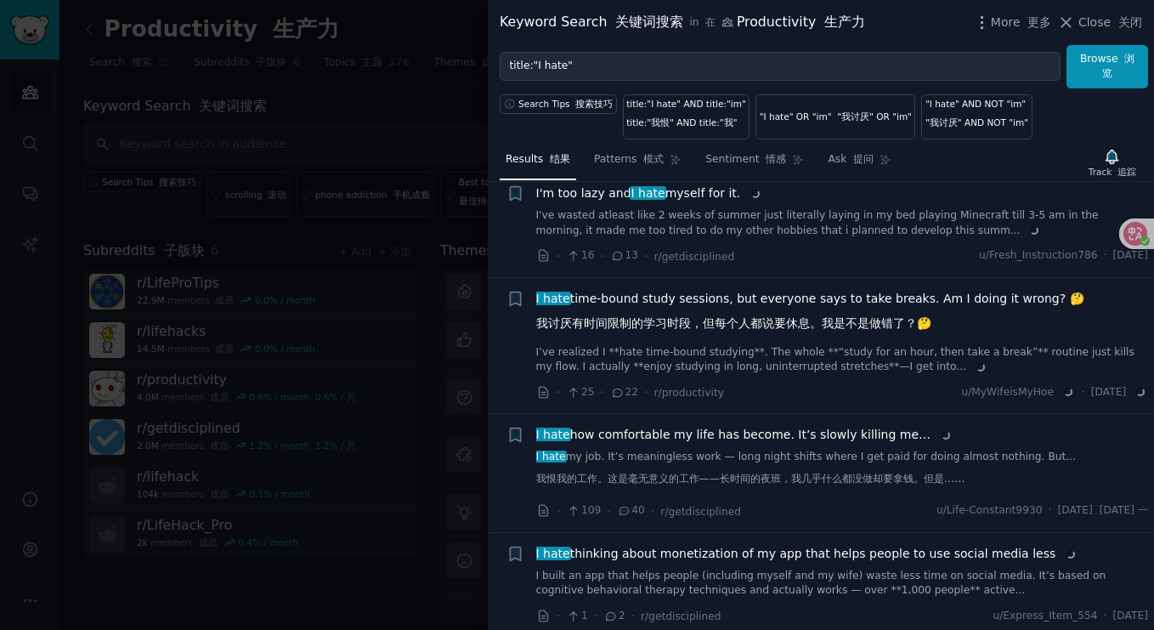
scroll to position [838, 0]
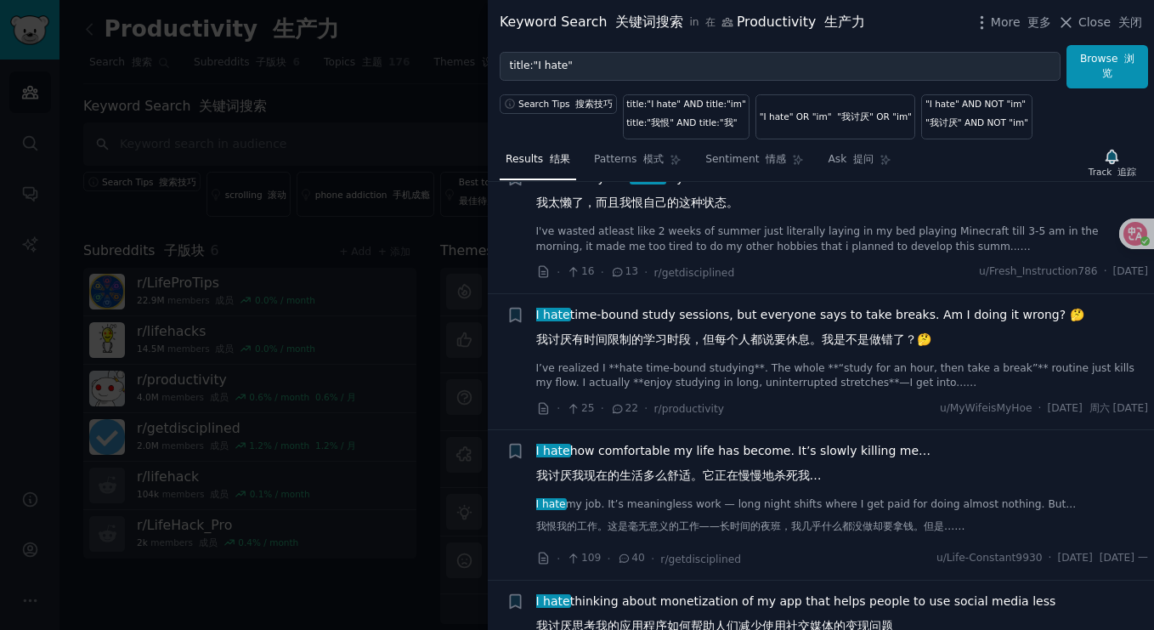
click at [370, 316] on div at bounding box center [577, 315] width 1154 height 630
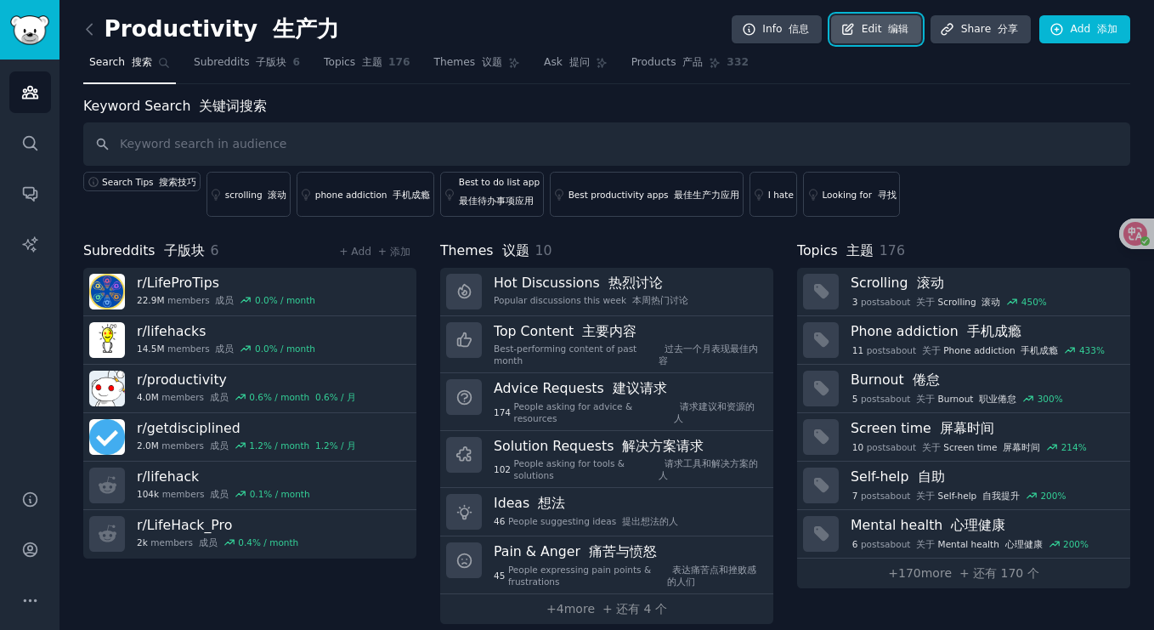
click at [890, 35] on font "编辑" at bounding box center [895, 29] width 27 height 15
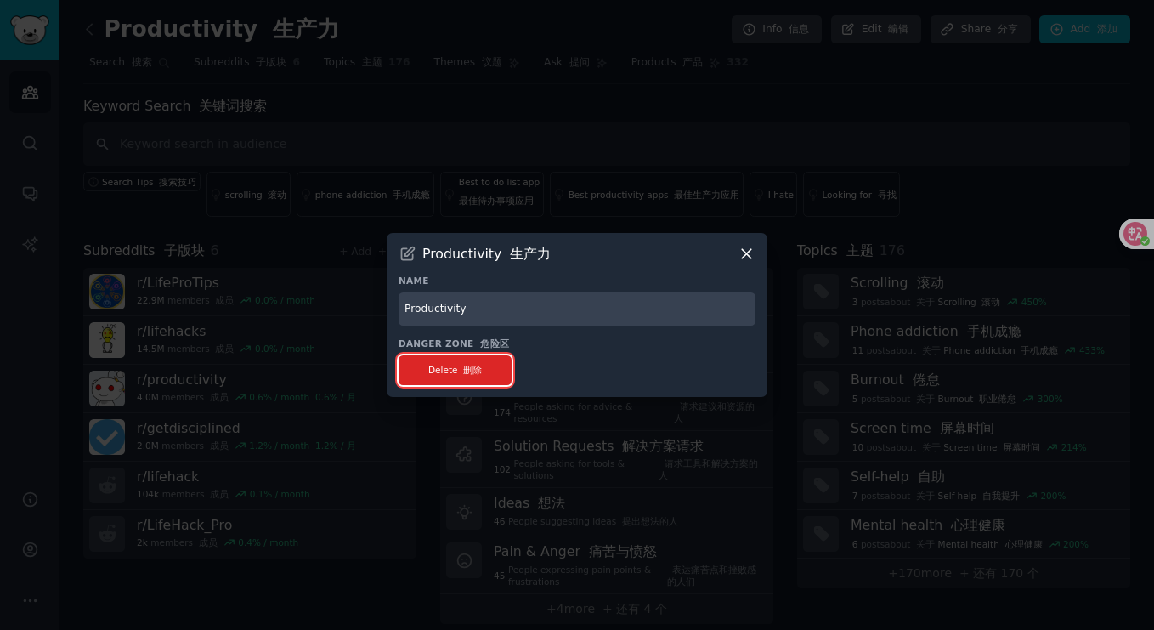
click at [463, 372] on font "删除" at bounding box center [472, 370] width 19 height 10
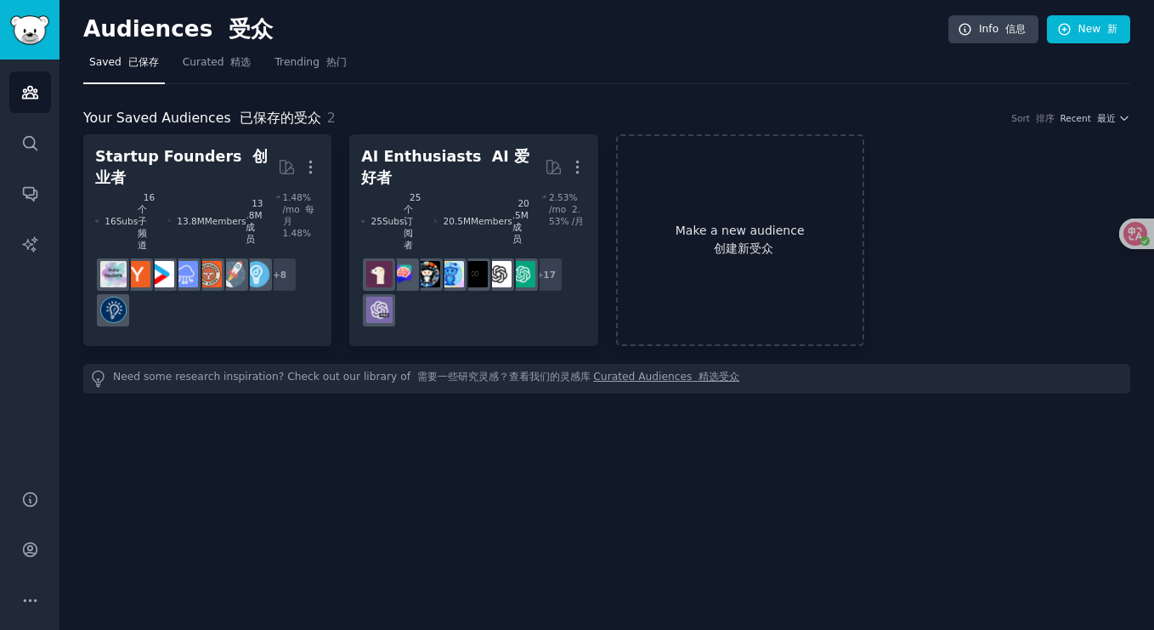
click at [742, 185] on link "Make a new audience 创建新受众" at bounding box center [740, 240] width 248 height 212
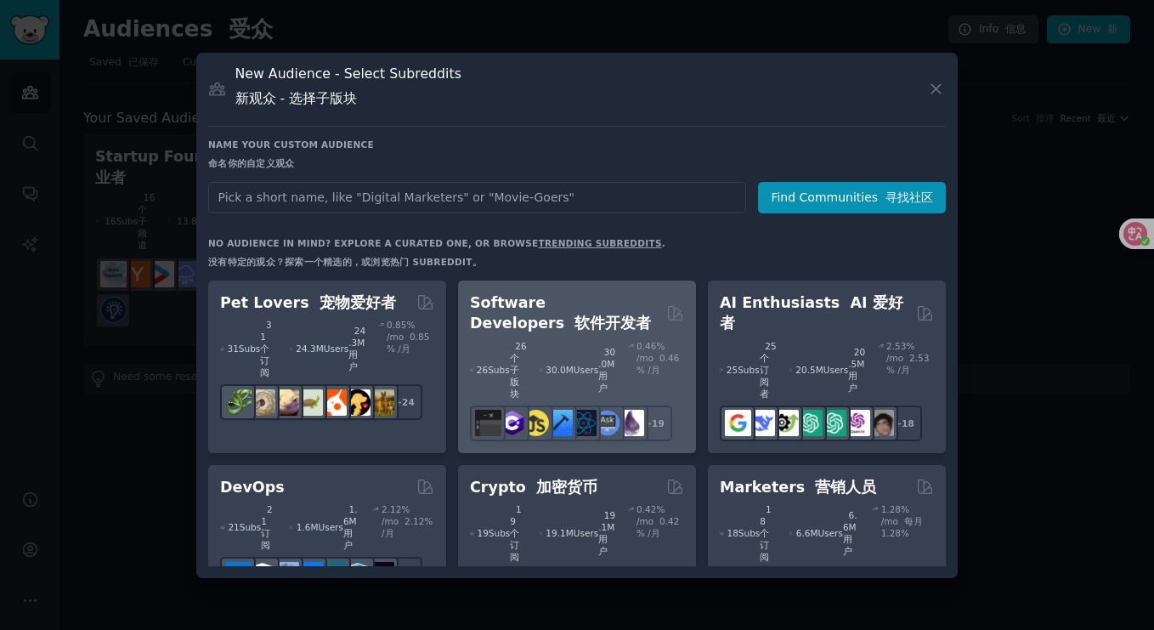
click at [581, 325] on h2 "Software Developers 软件开发者" at bounding box center [565, 313] width 190 height 42
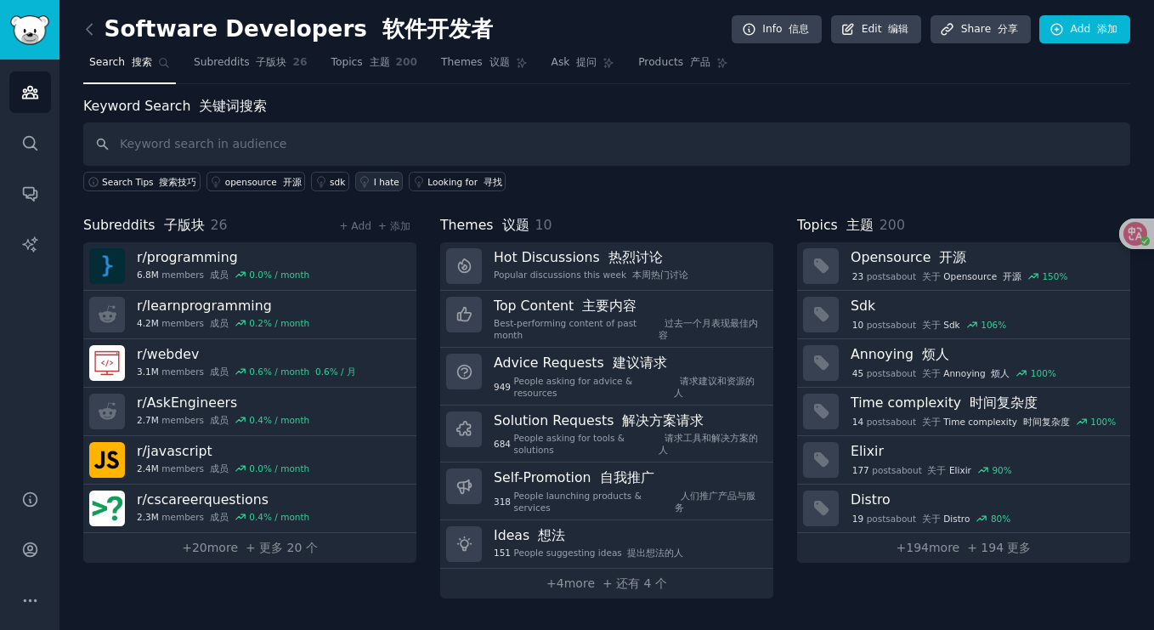
click at [374, 178] on div "I hate" at bounding box center [386, 182] width 25 height 12
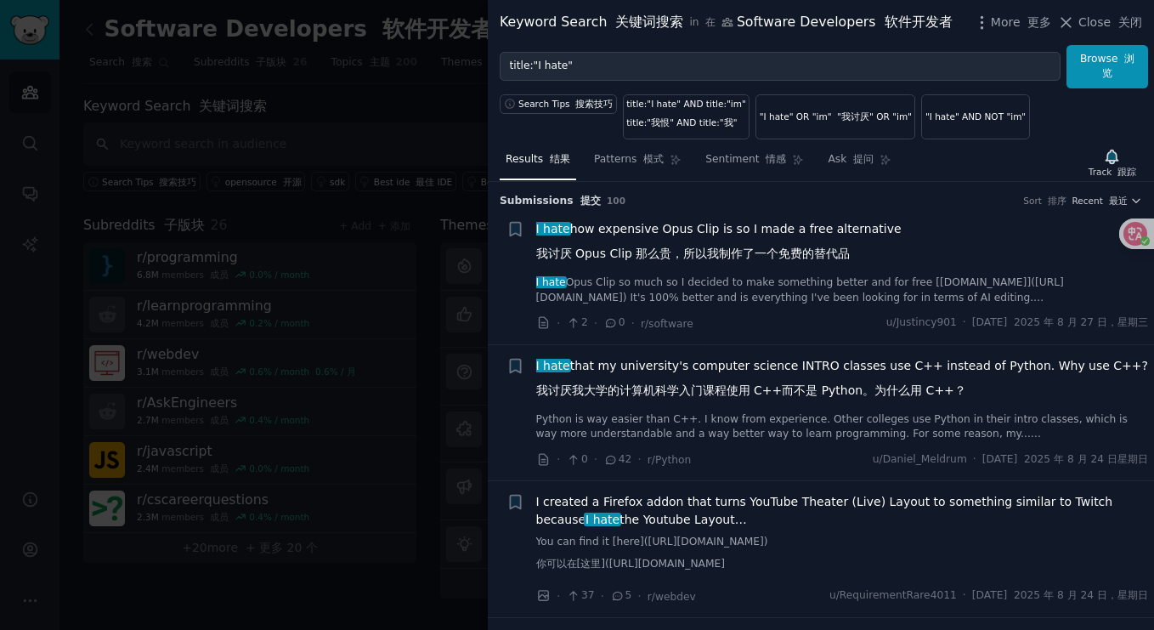
click at [784, 228] on span "I hate how expensive Opus Clip is so I made a free alternative 我讨厌 Opus Clip 那么…" at bounding box center [718, 244] width 365 height 49
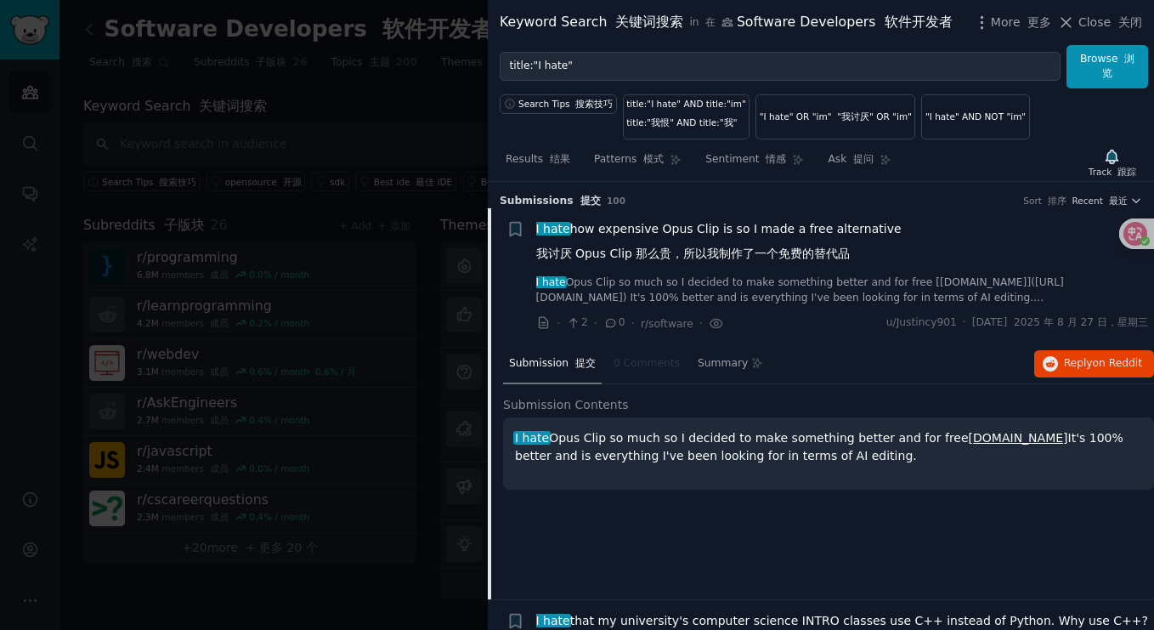
scroll to position [26, 0]
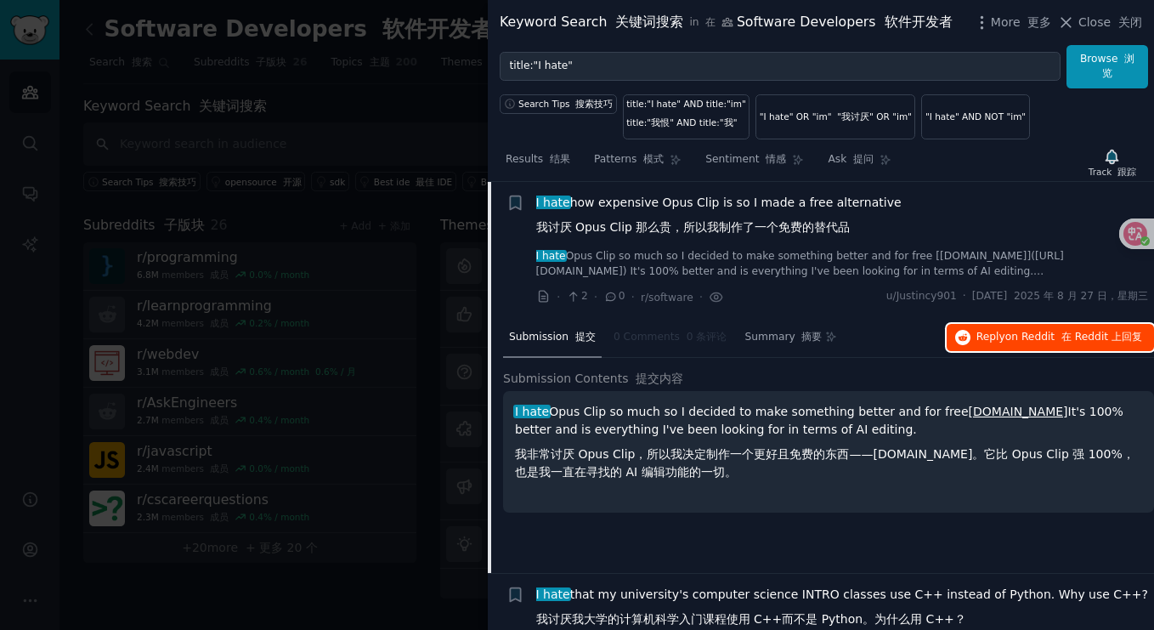
click at [1015, 332] on span "on Reddit" at bounding box center [1029, 337] width 49 height 12
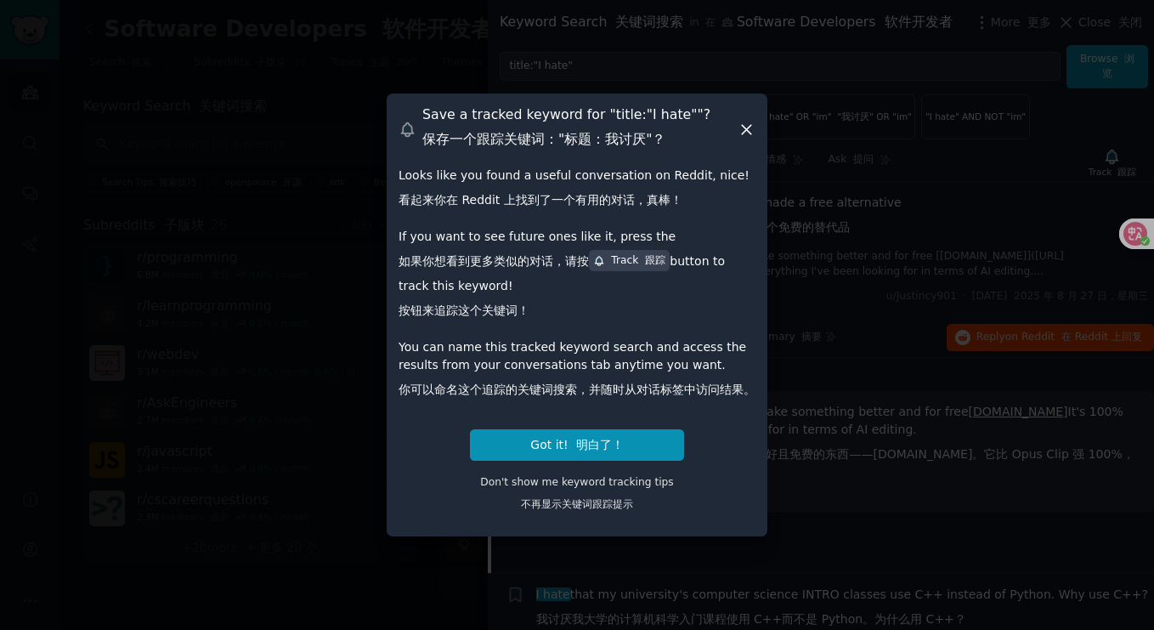
click at [749, 130] on icon at bounding box center [747, 130] width 18 height 18
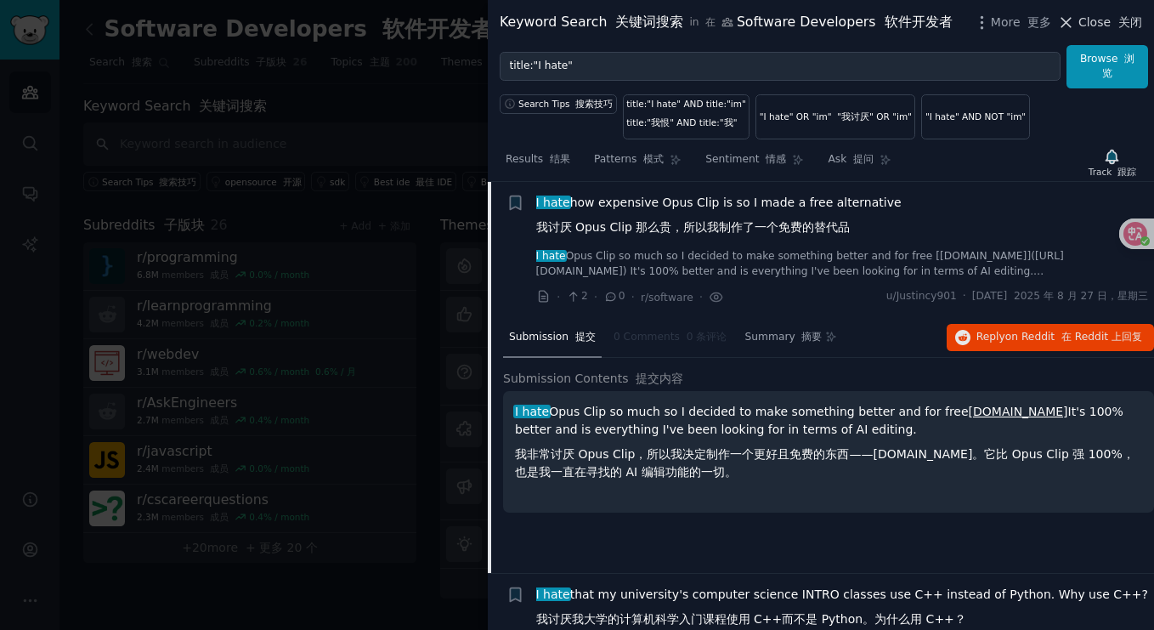
click at [1088, 20] on span "Close 关闭" at bounding box center [1110, 23] width 64 height 18
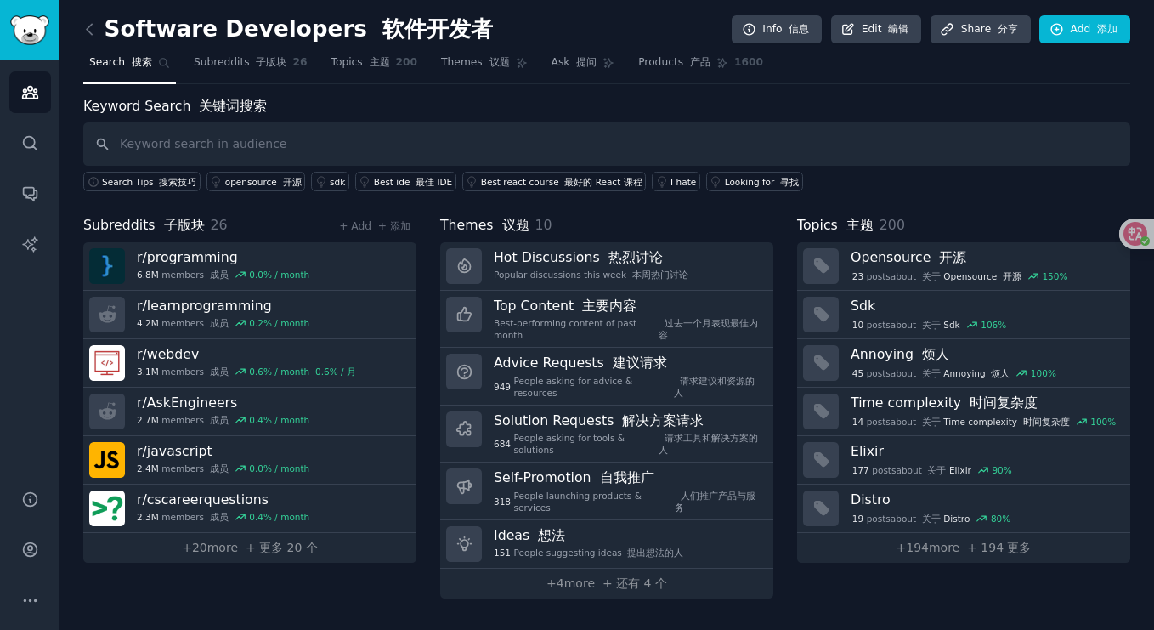
click at [455, 105] on div "Keyword Search 关键词搜索 Search Tips 搜索技巧 opensource 开源 sdk Best ide 最佳 IDE Best re…" at bounding box center [606, 144] width 1047 height 96
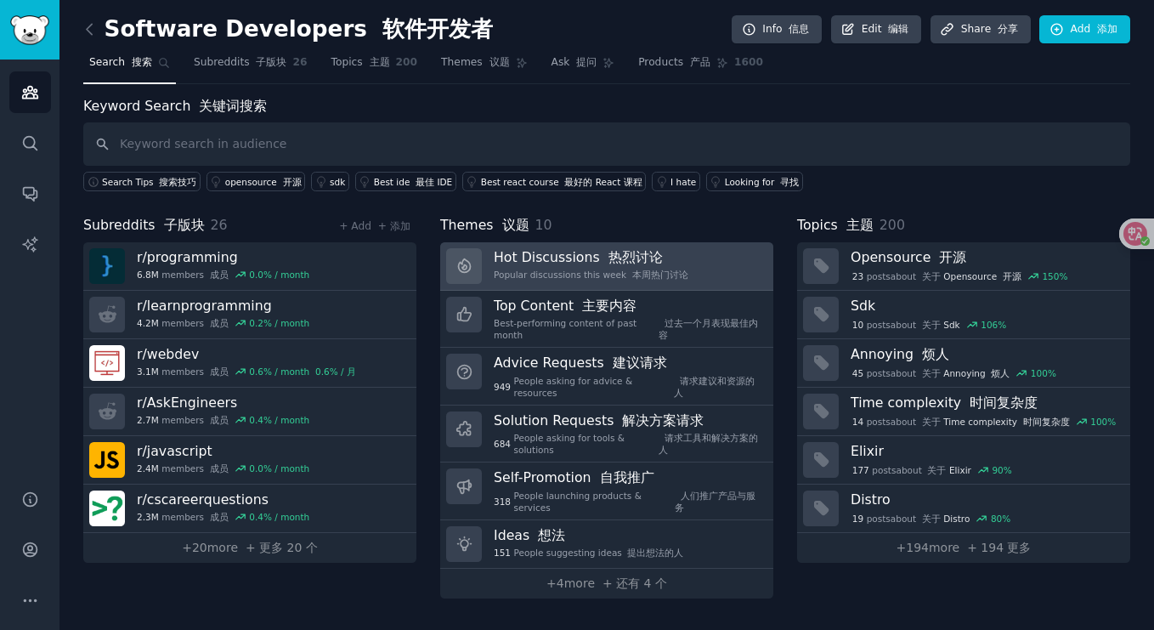
click at [613, 261] on font "热烈讨论" at bounding box center [635, 257] width 54 height 16
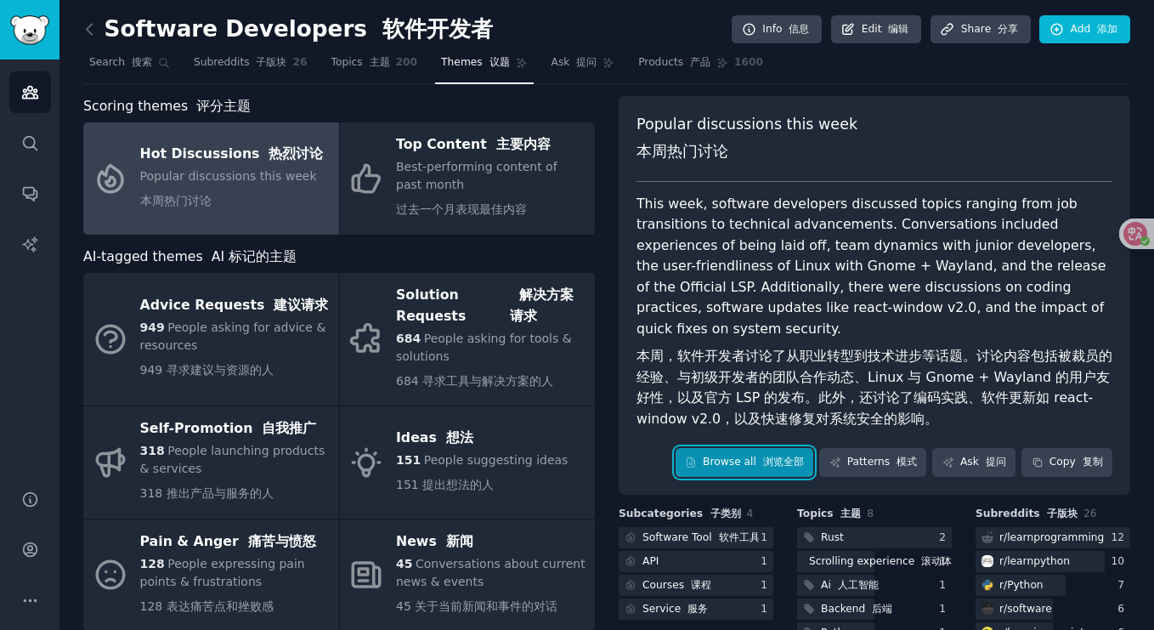
click at [748, 448] on link "Browse all 浏览全部" at bounding box center [744, 462] width 138 height 29
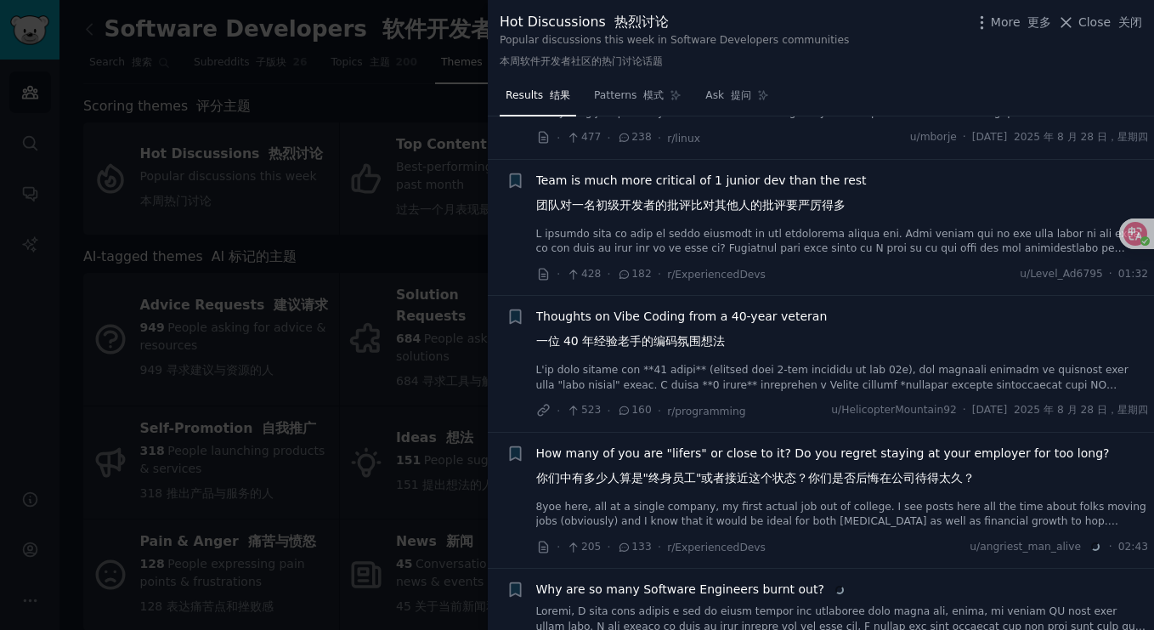
scroll to position [246, 0]
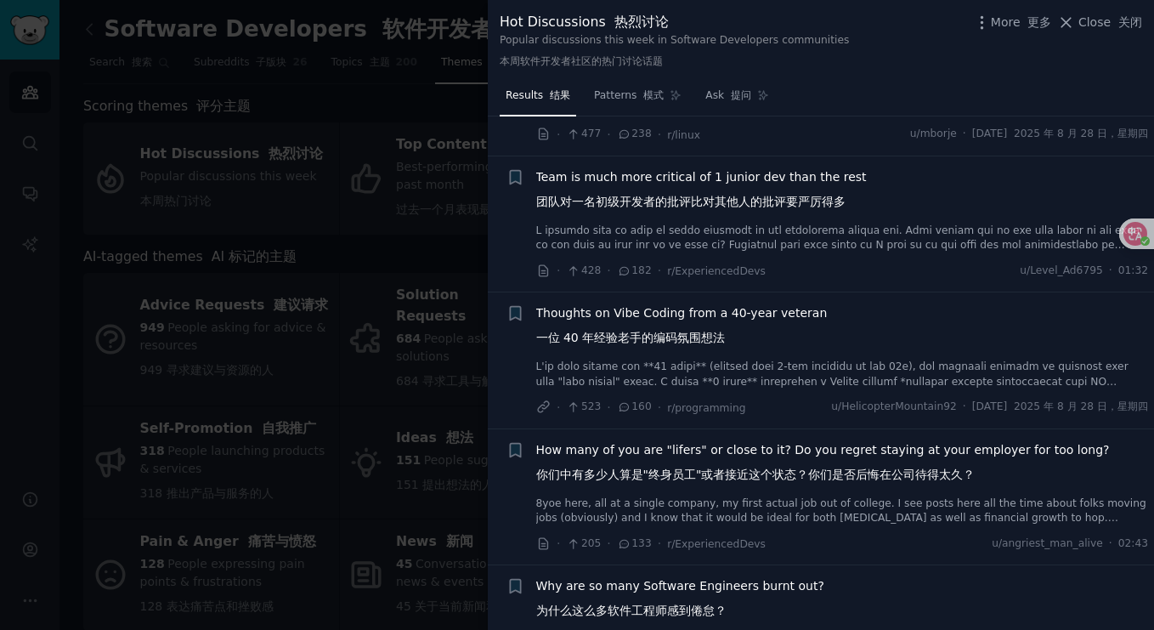
click at [755, 336] on span "Thoughts on Vibe Coding from a 40-year veteran 一位 40 年经验老手的编码氛围想法" at bounding box center [681, 328] width 291 height 49
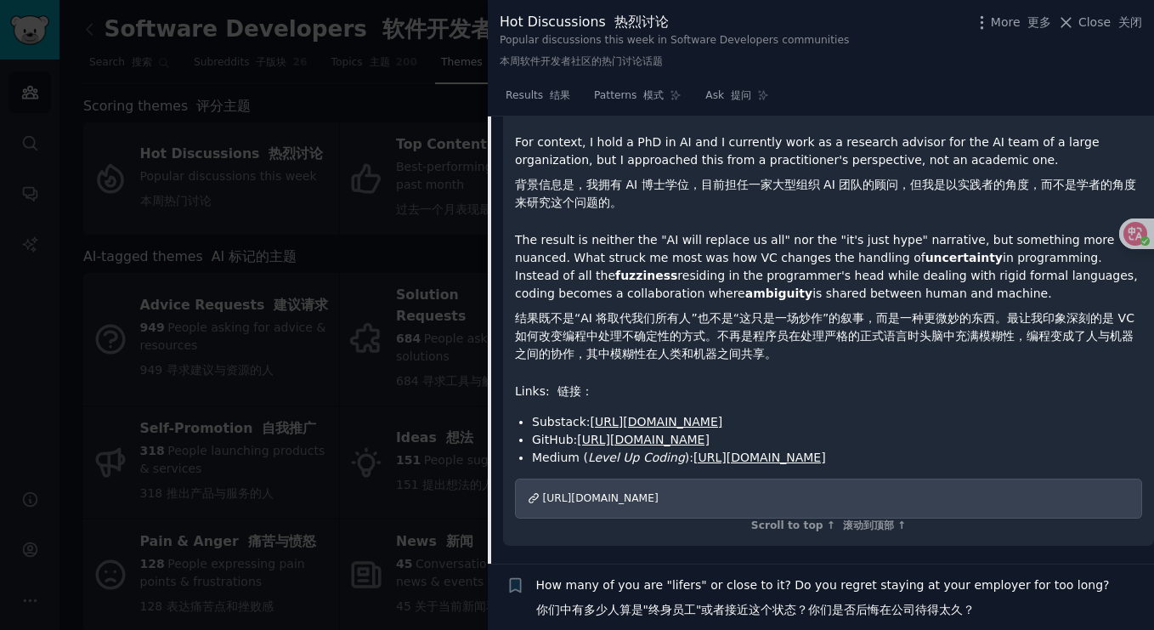
scroll to position [932, 0]
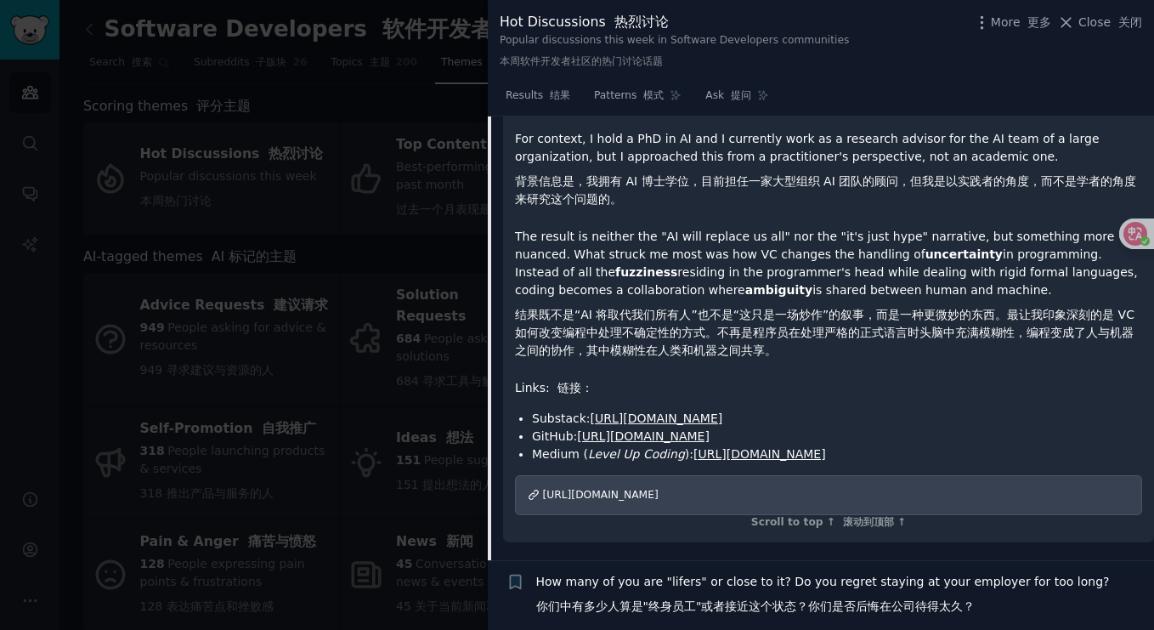
click at [709, 430] on link "[URL][DOMAIN_NAME]" at bounding box center [643, 436] width 133 height 14
